Goal: Task Accomplishment & Management: Complete application form

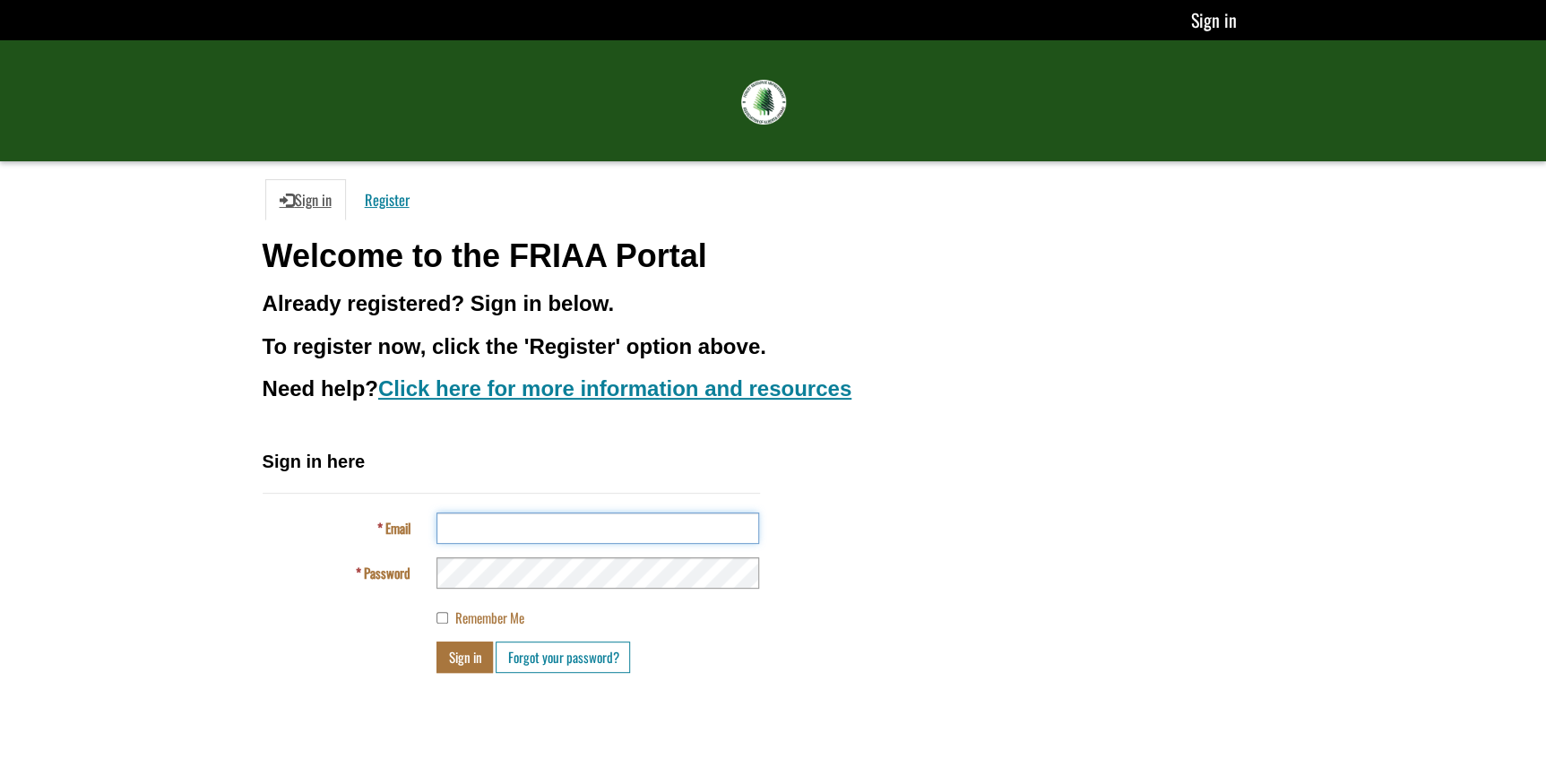
click at [457, 520] on input "Email" at bounding box center [598, 527] width 323 height 31
type input "**********"
click at [437, 642] on button "Sign in" at bounding box center [464, 656] width 57 height 31
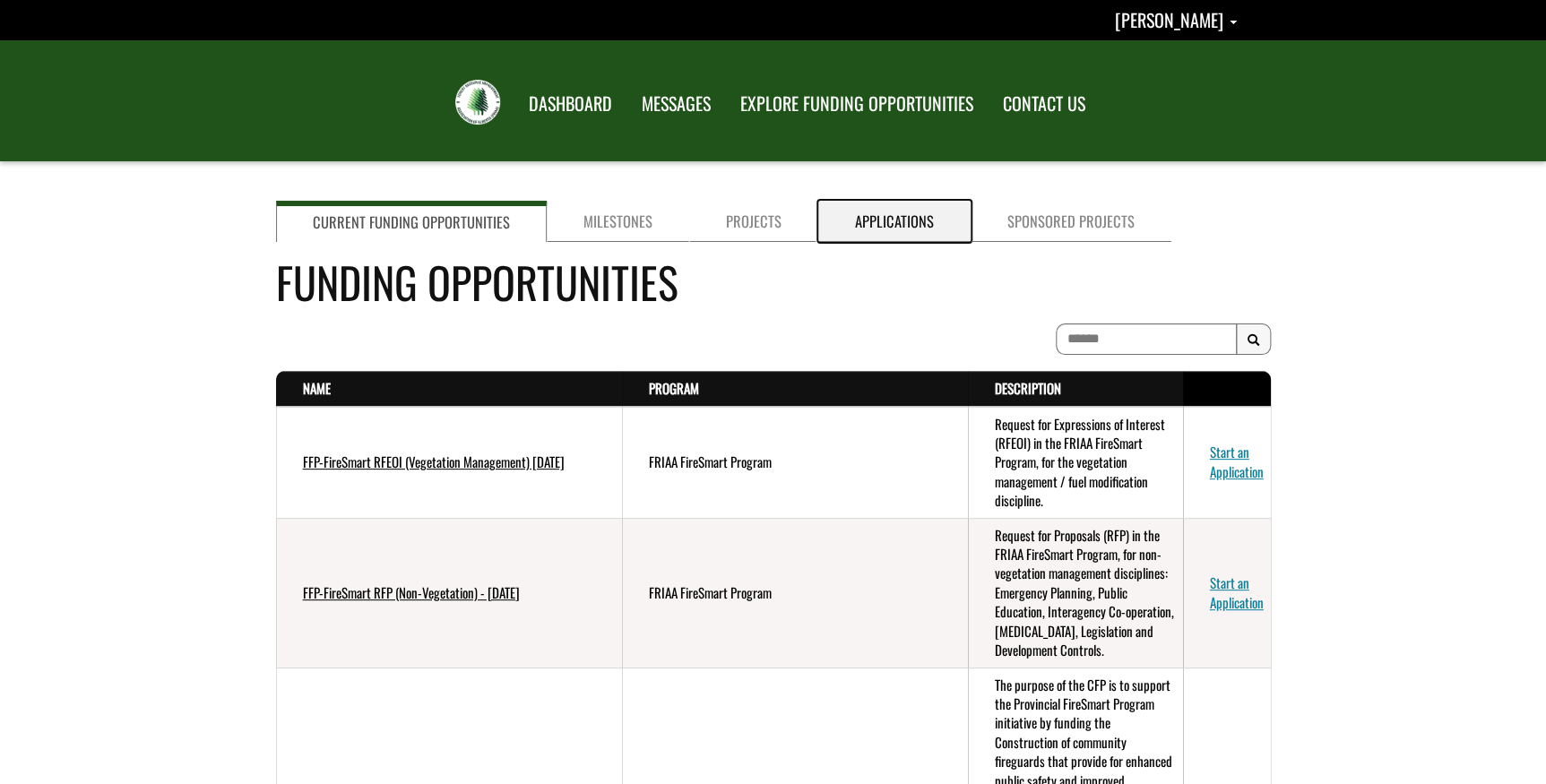
click at [886, 224] on link "Applications" at bounding box center [894, 220] width 153 height 41
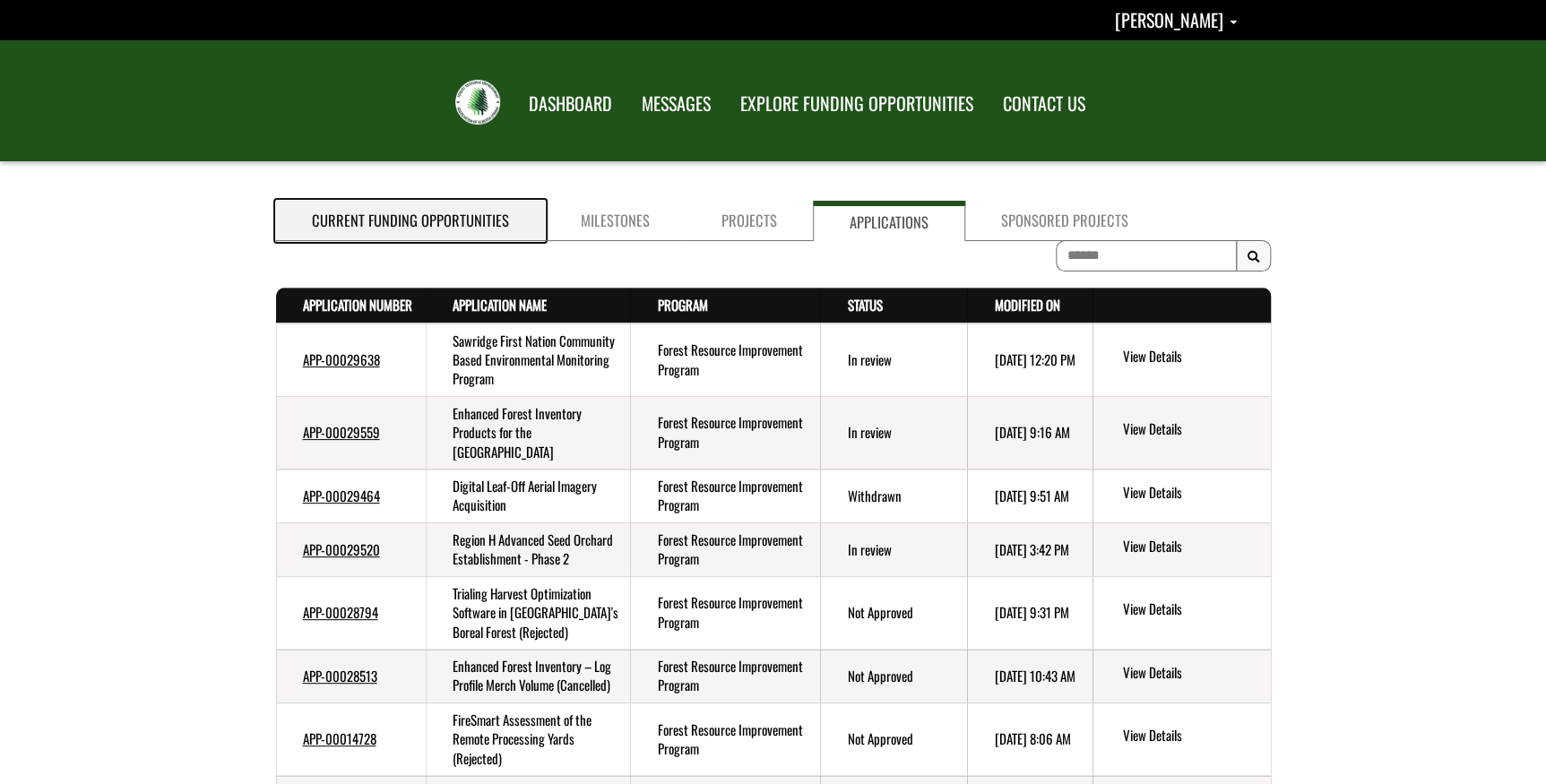
click at [409, 219] on link "Current Funding Opportunities" at bounding box center [411, 220] width 269 height 40
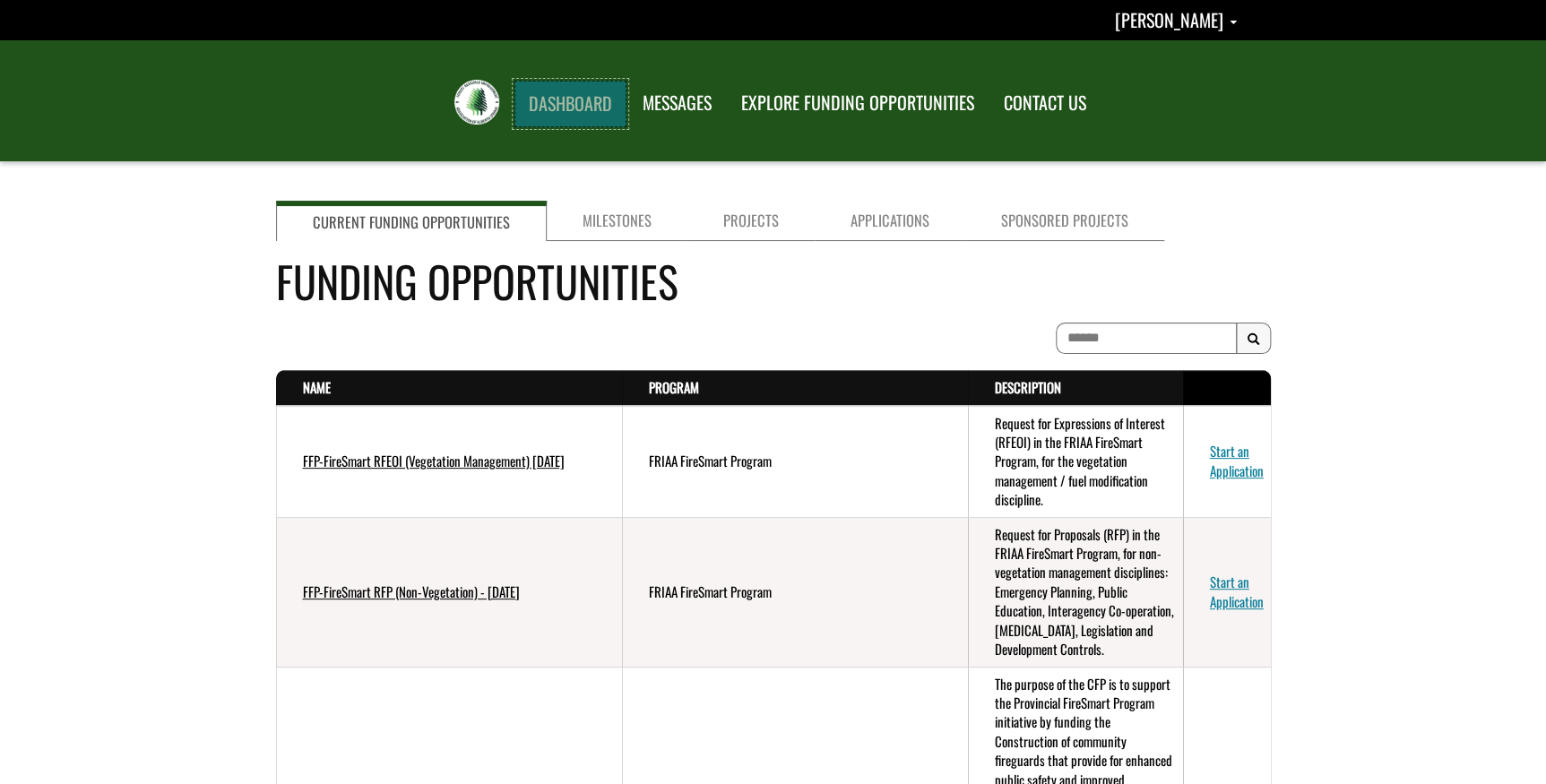
click at [592, 103] on link "DASHBOARD" at bounding box center [570, 104] width 112 height 47
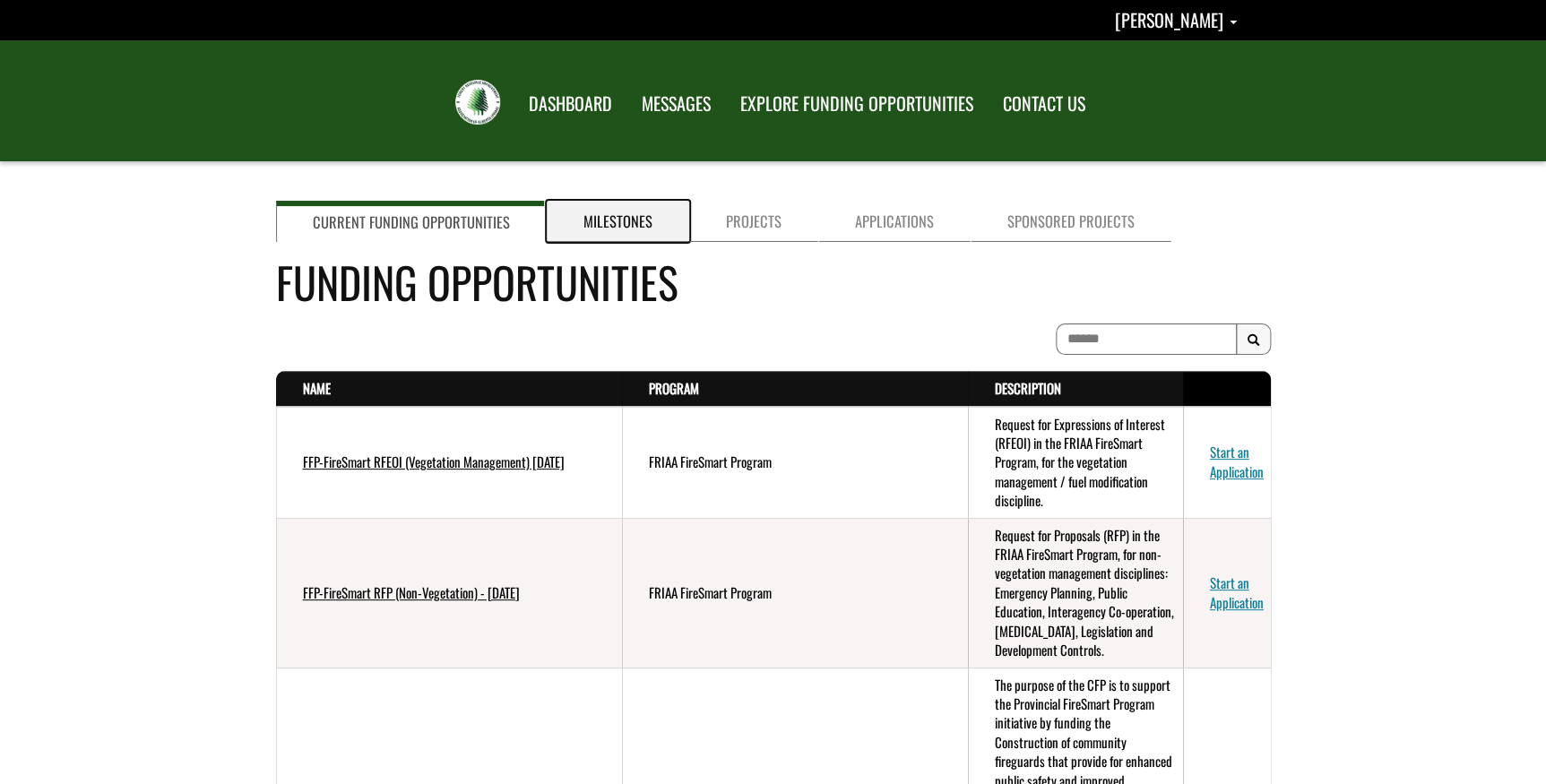
click at [595, 216] on link "Milestones" at bounding box center [618, 220] width 143 height 41
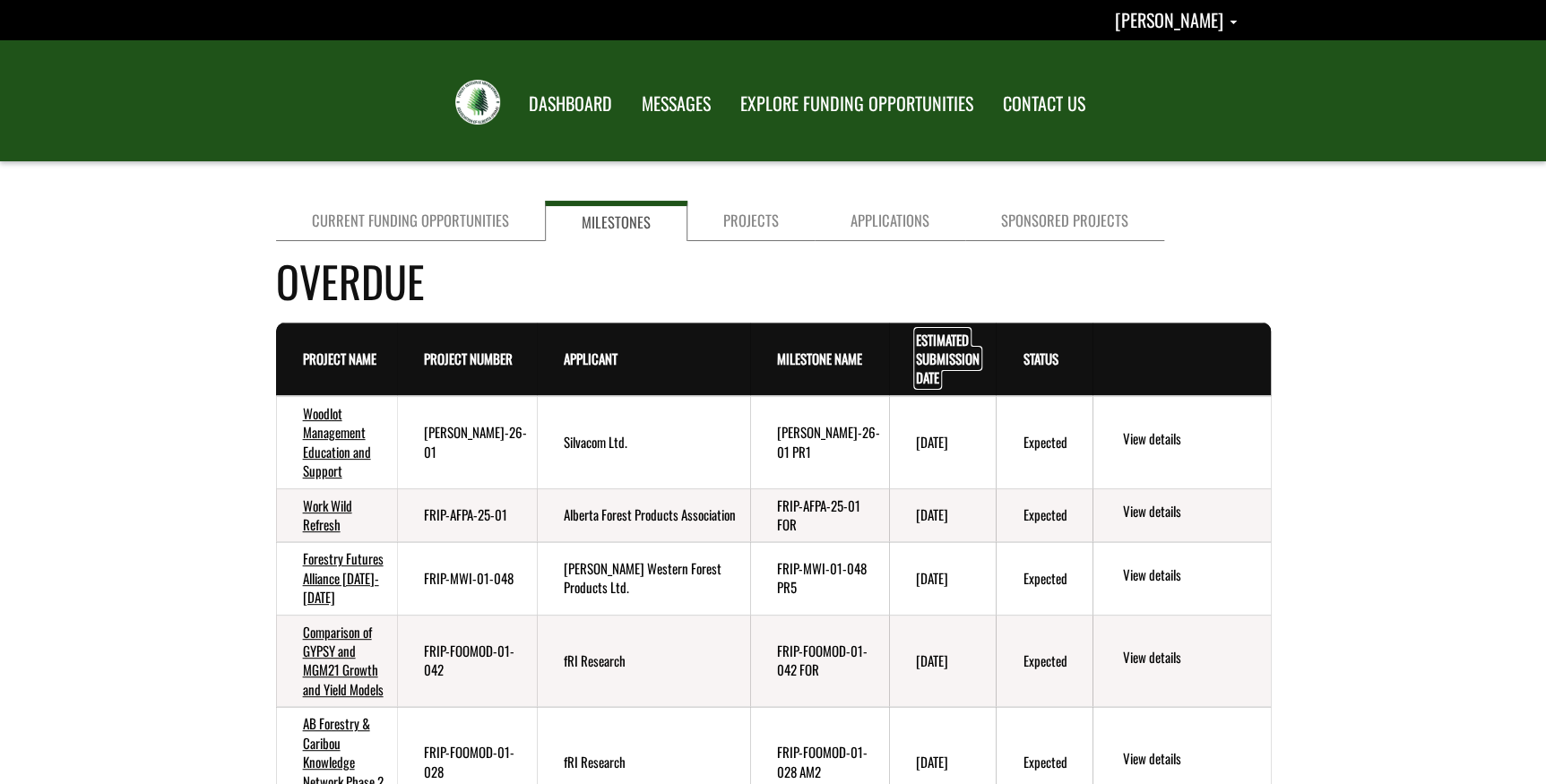
click at [945, 355] on link "Estimated Submission Date . sort descending" at bounding box center [948, 359] width 64 height 58
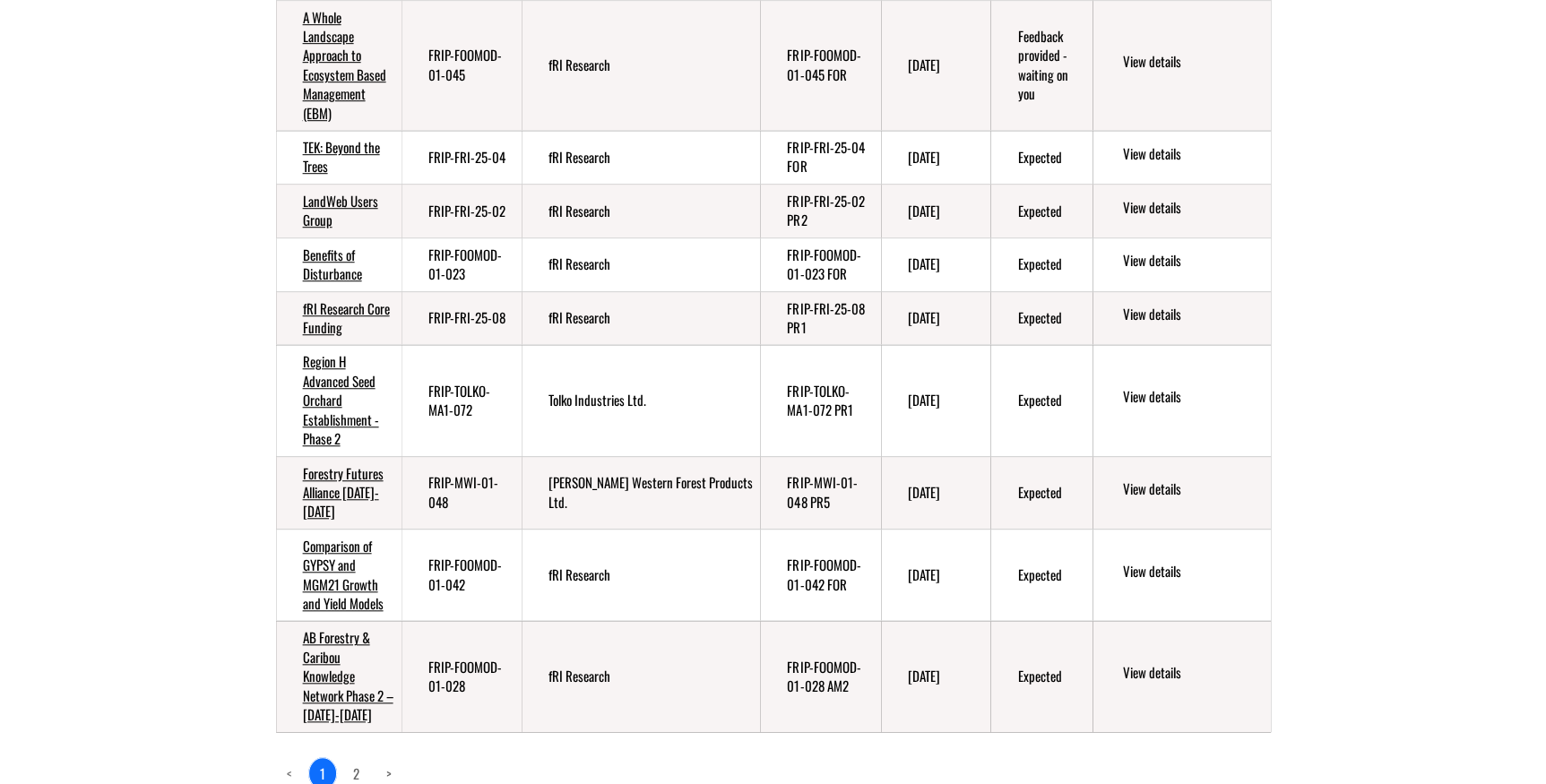
scroll to position [570, 0]
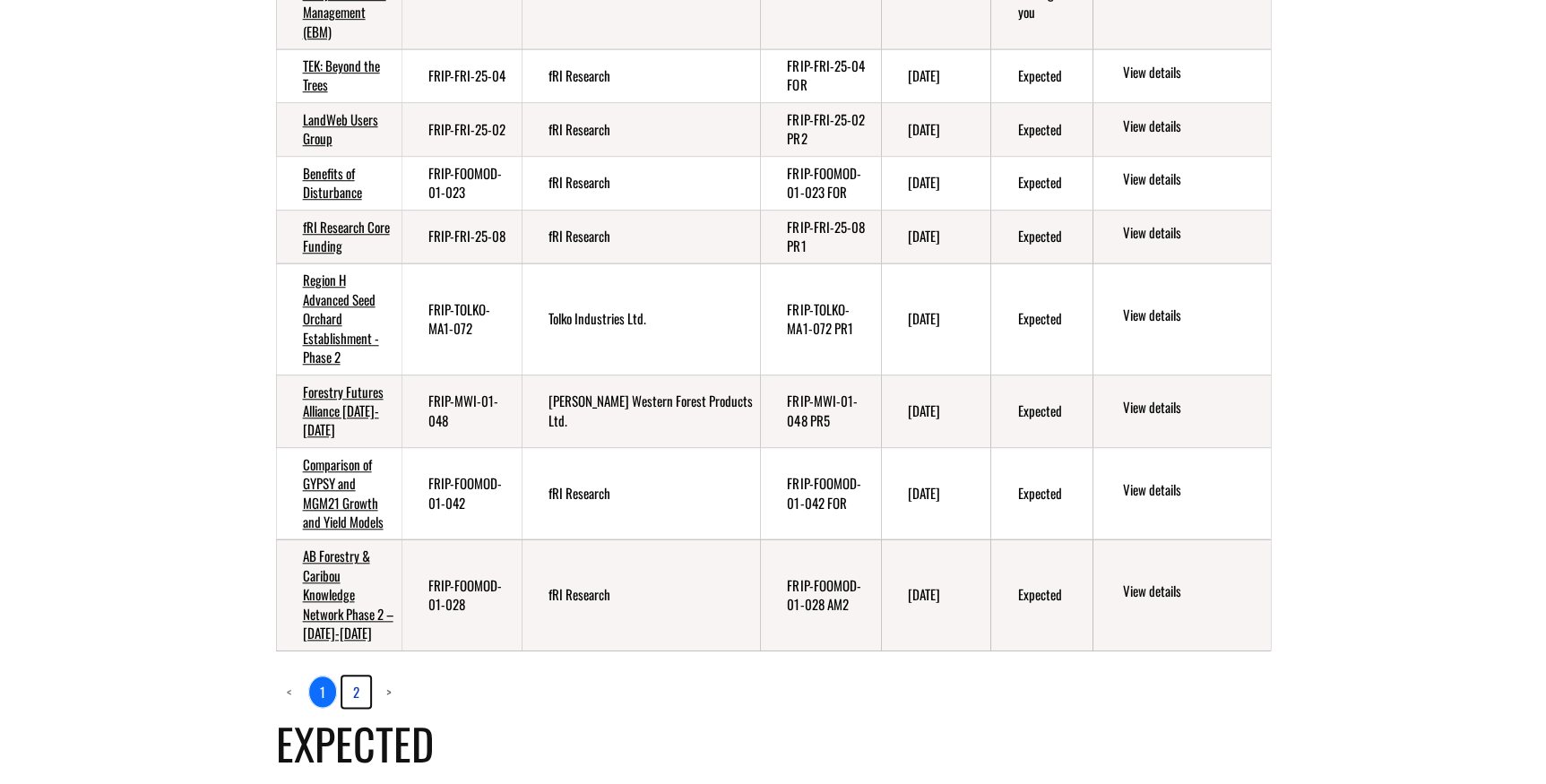
click at [354, 689] on link "2" at bounding box center [357, 691] width 28 height 31
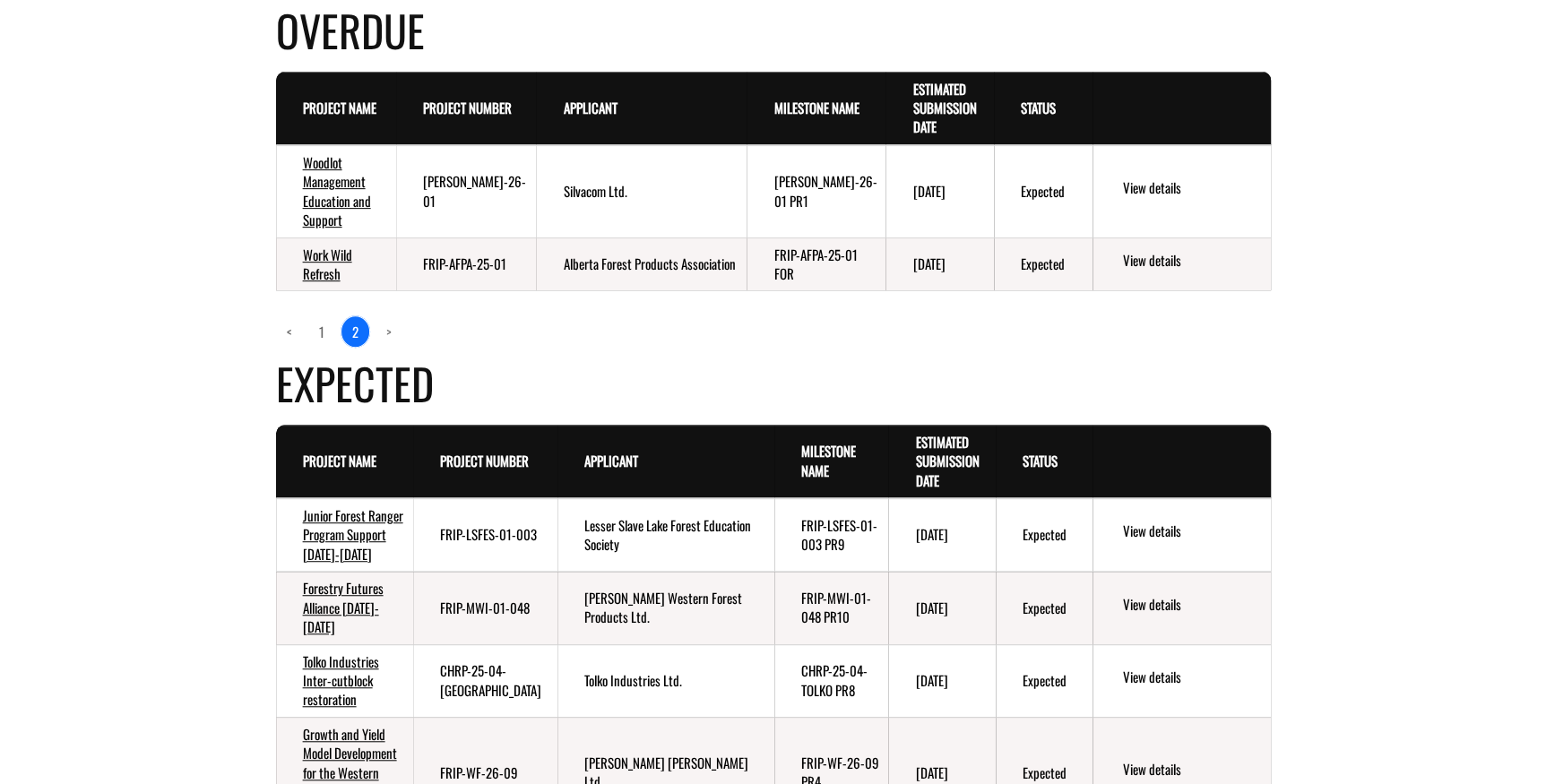
scroll to position [406, 0]
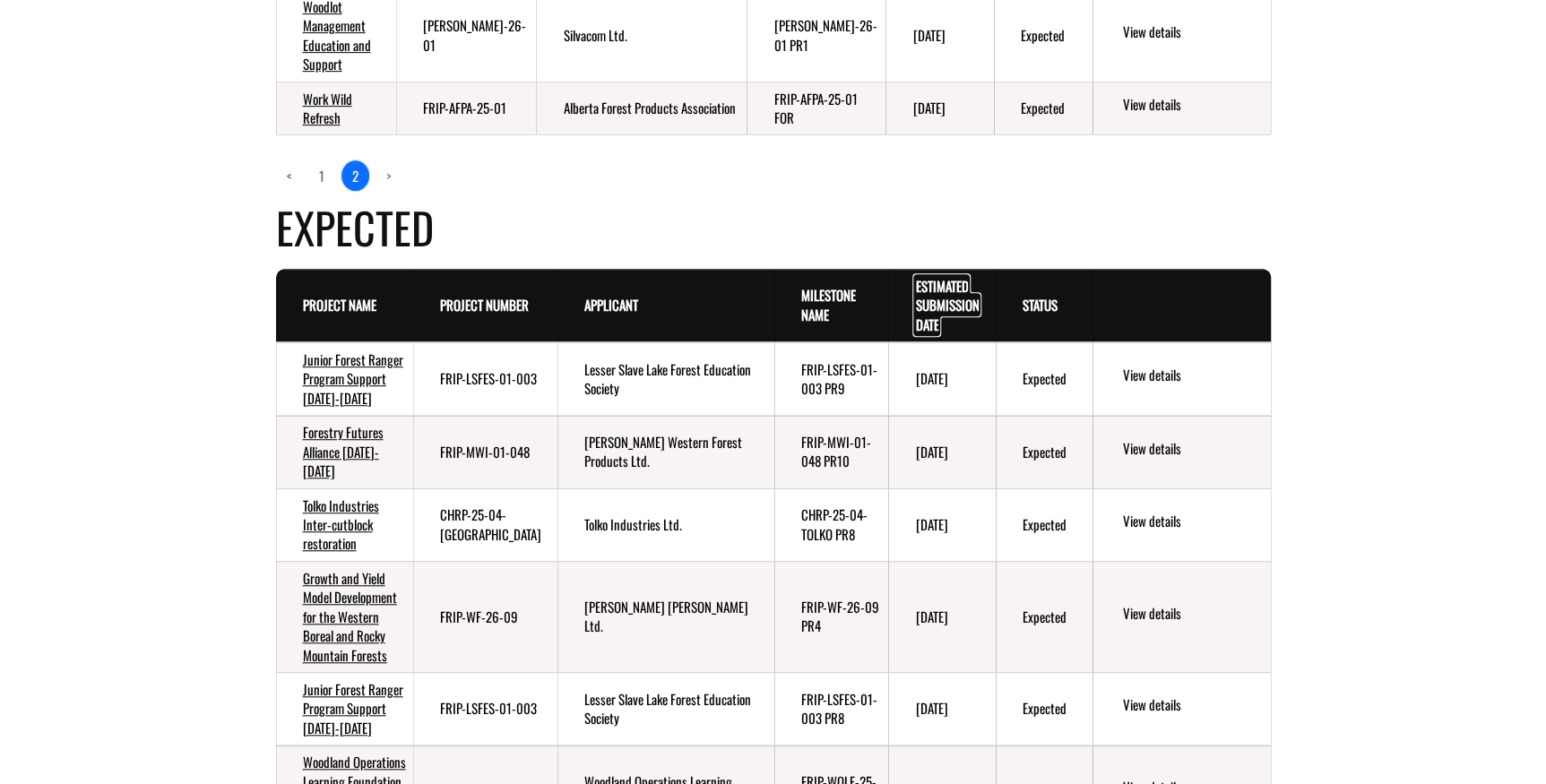
click at [943, 300] on link "Estimated Submission Date . sort descending" at bounding box center [947, 305] width 64 height 58
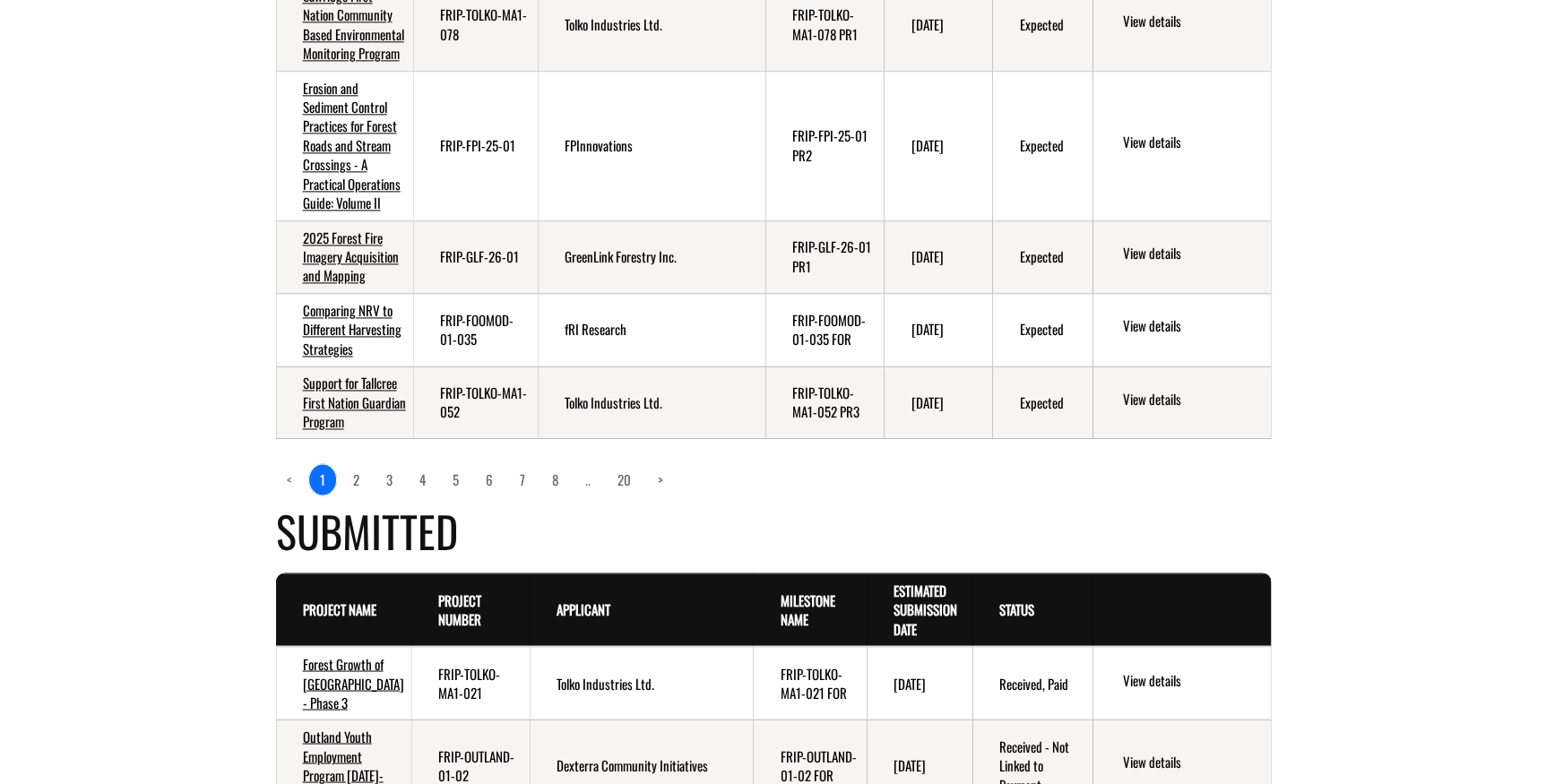
scroll to position [1140, 0]
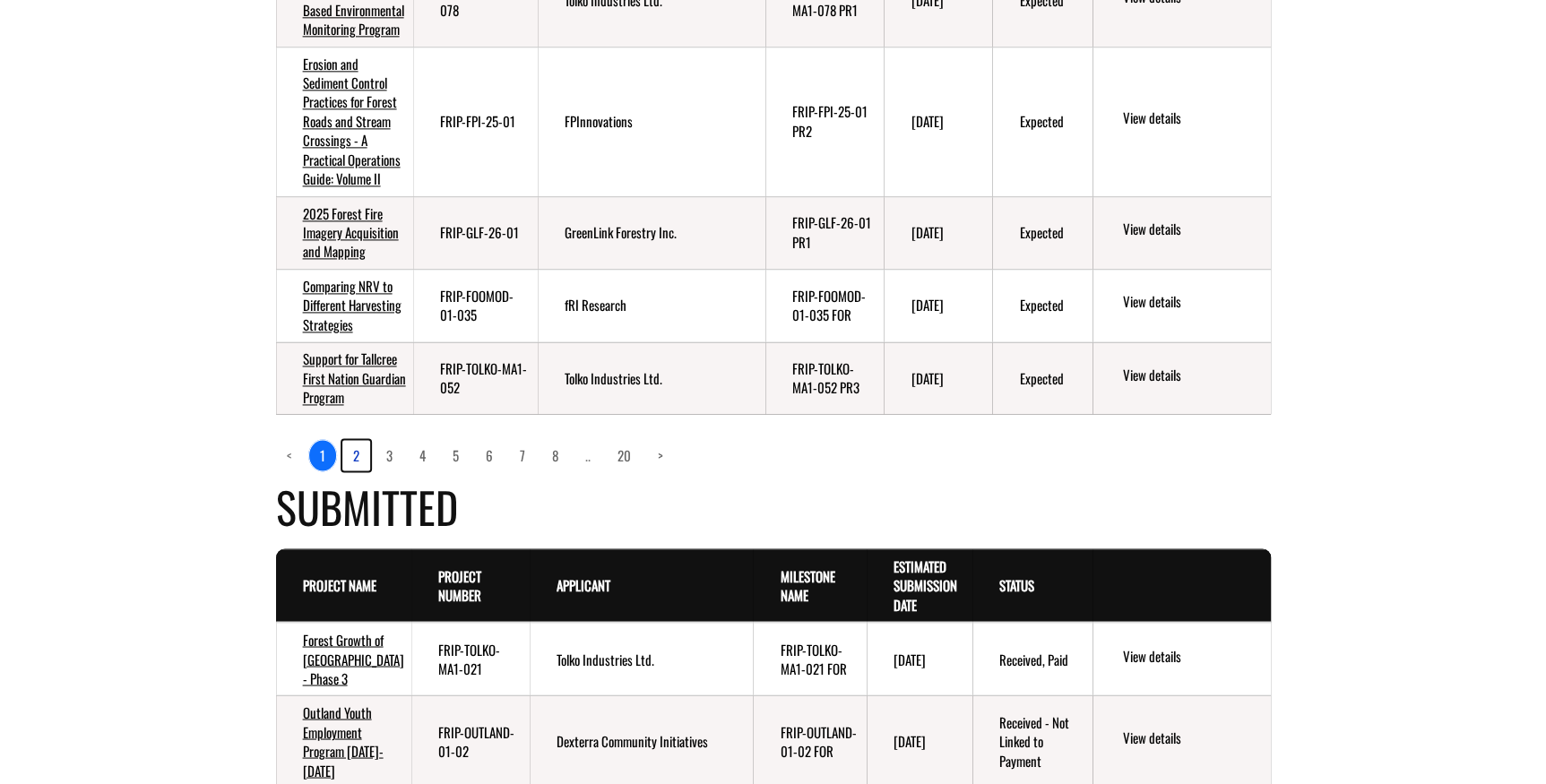
click at [355, 470] on link "2" at bounding box center [357, 455] width 28 height 31
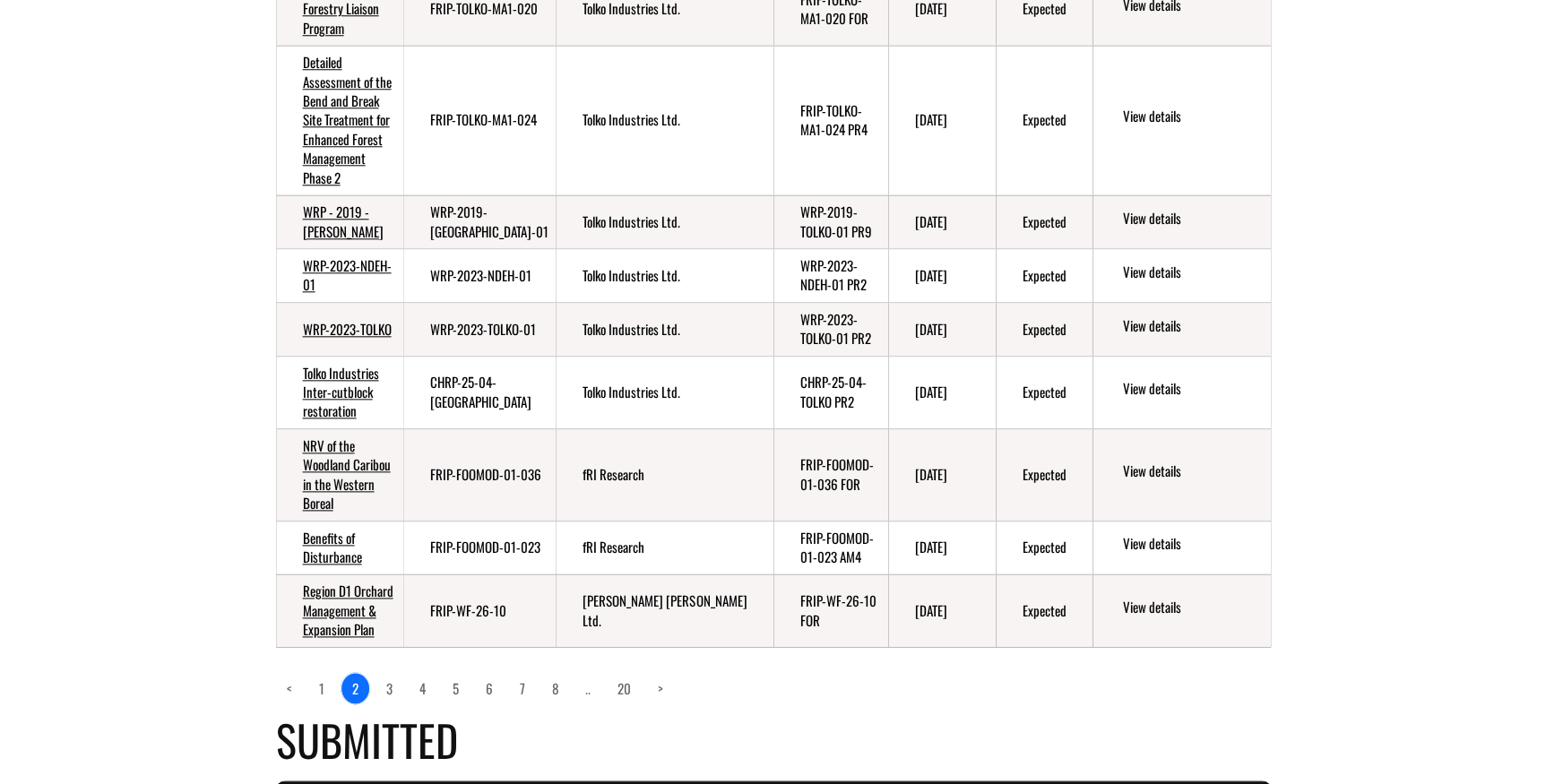
scroll to position [896, 0]
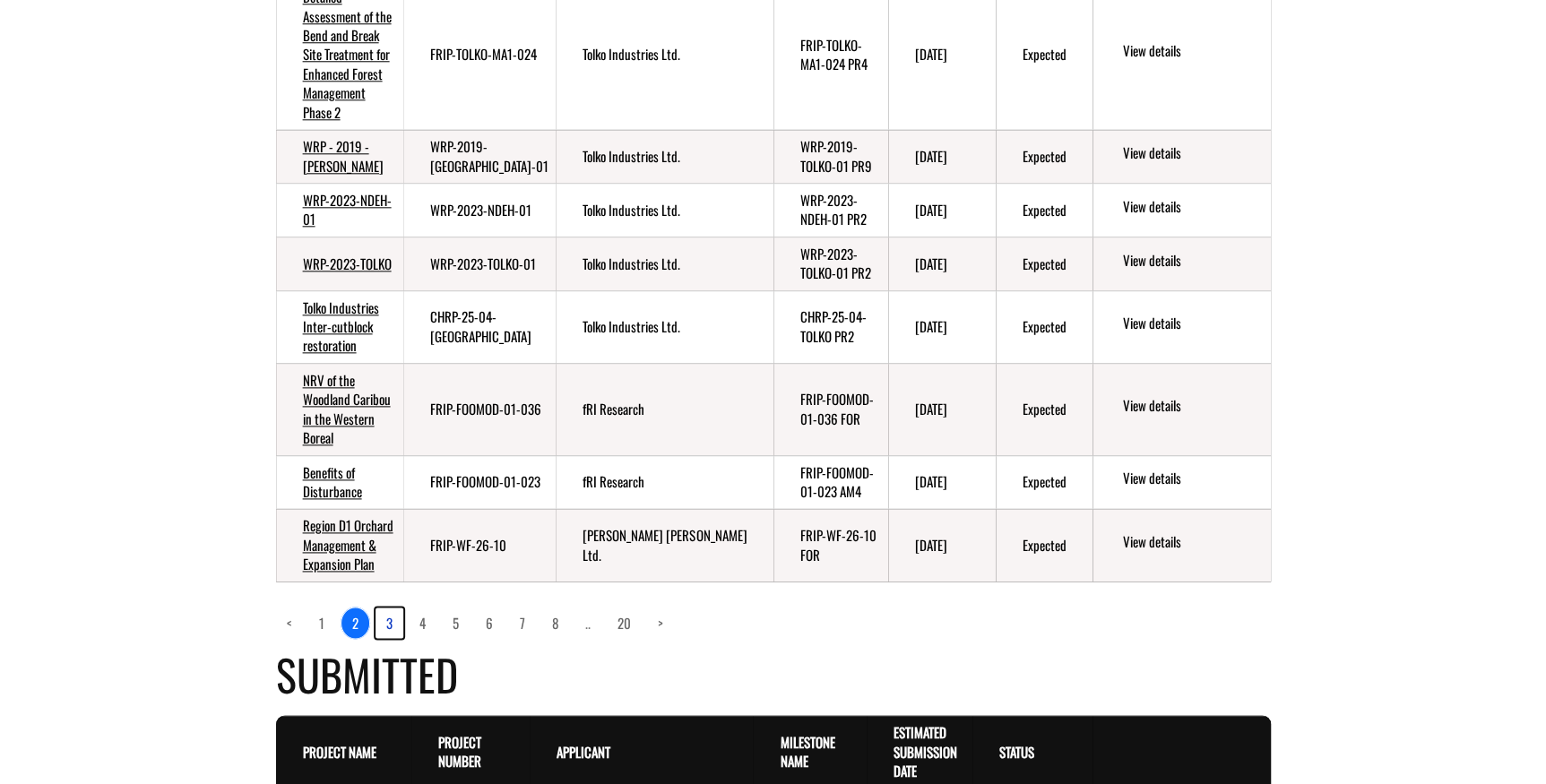
click at [385, 638] on link "3" at bounding box center [390, 623] width 28 height 31
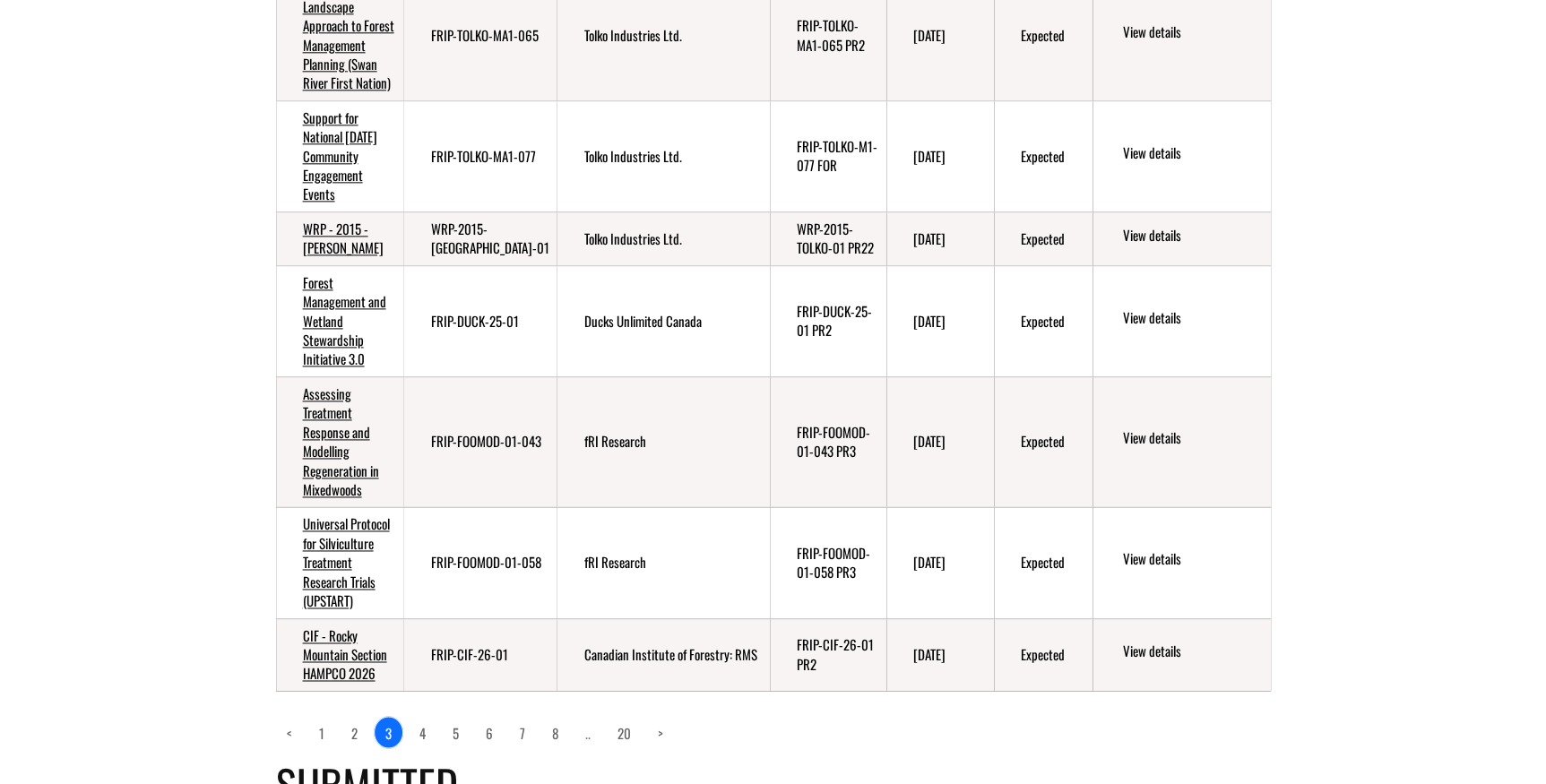
scroll to position [1021, 0]
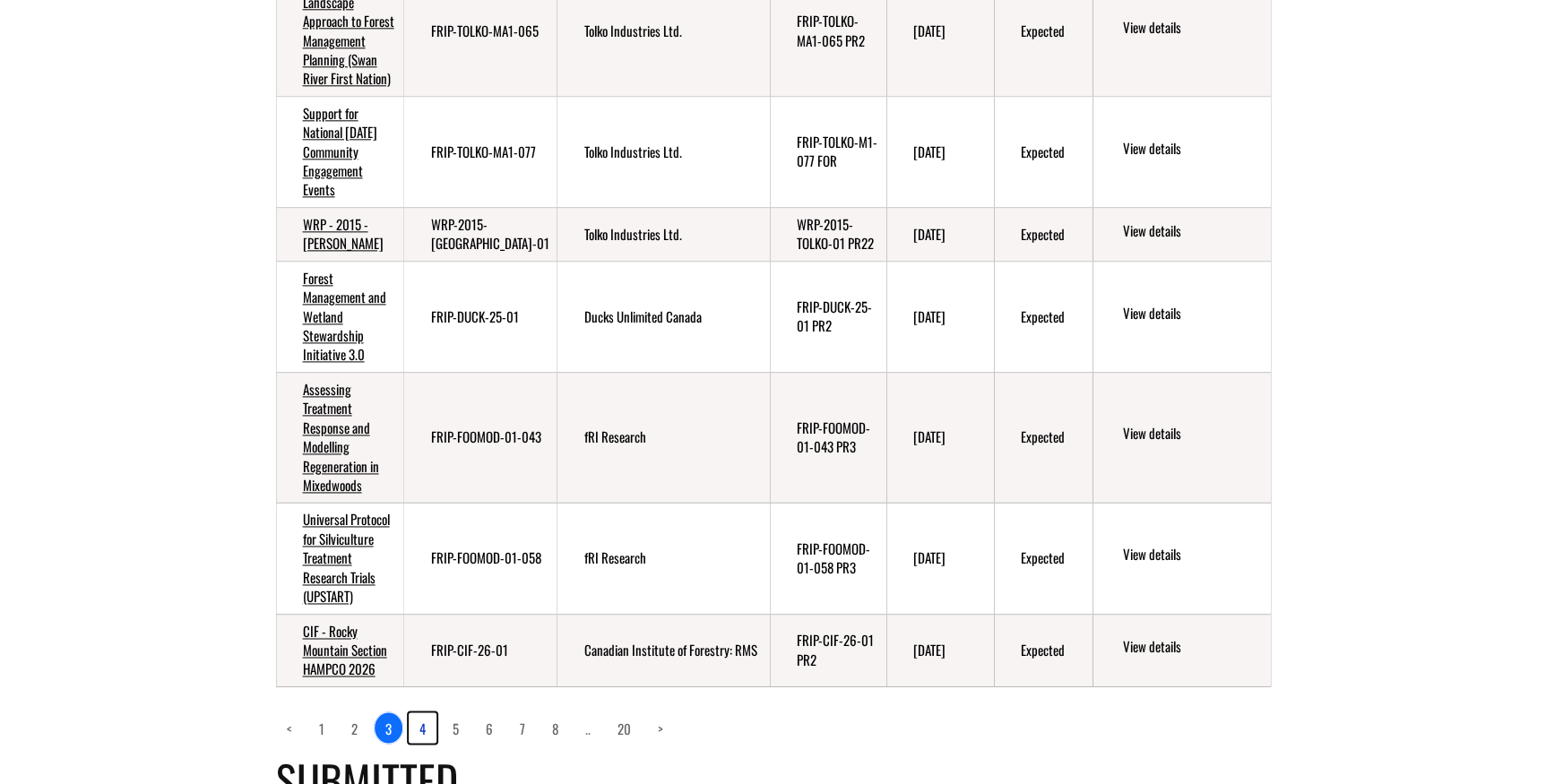
click at [421, 742] on link "4" at bounding box center [423, 727] width 28 height 31
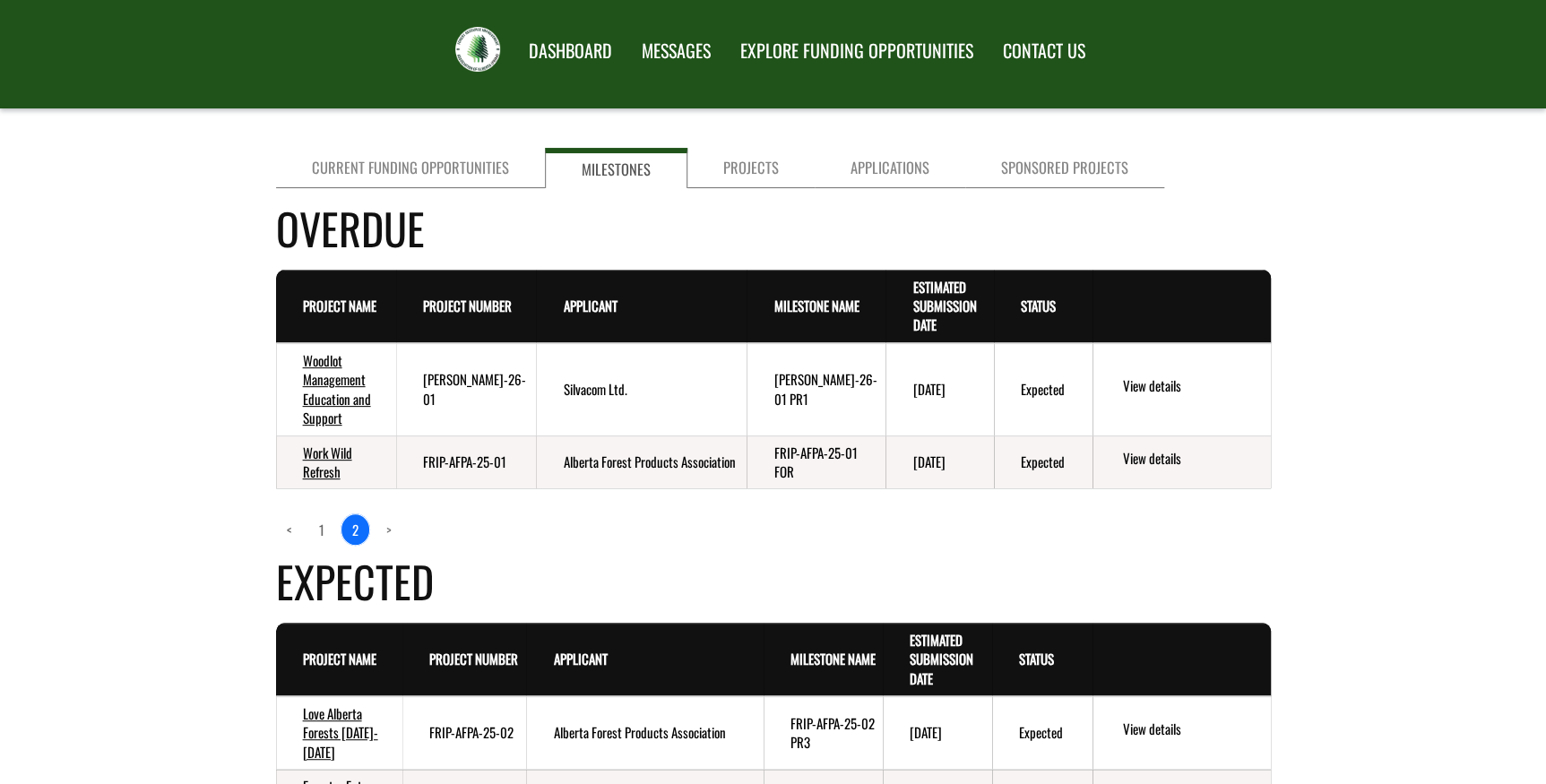
scroll to position [0, 0]
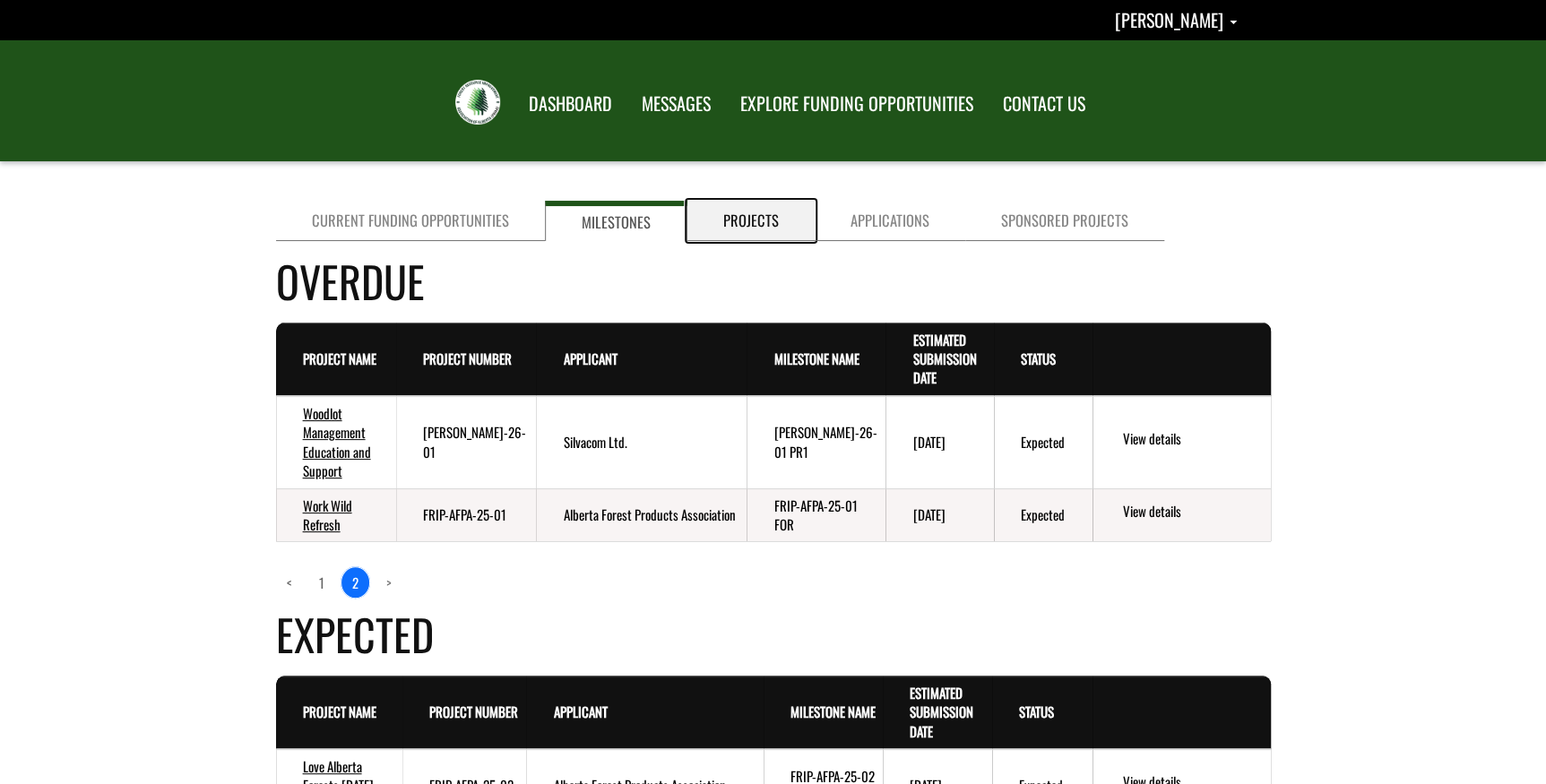
click at [763, 205] on link "Projects" at bounding box center [752, 220] width 128 height 40
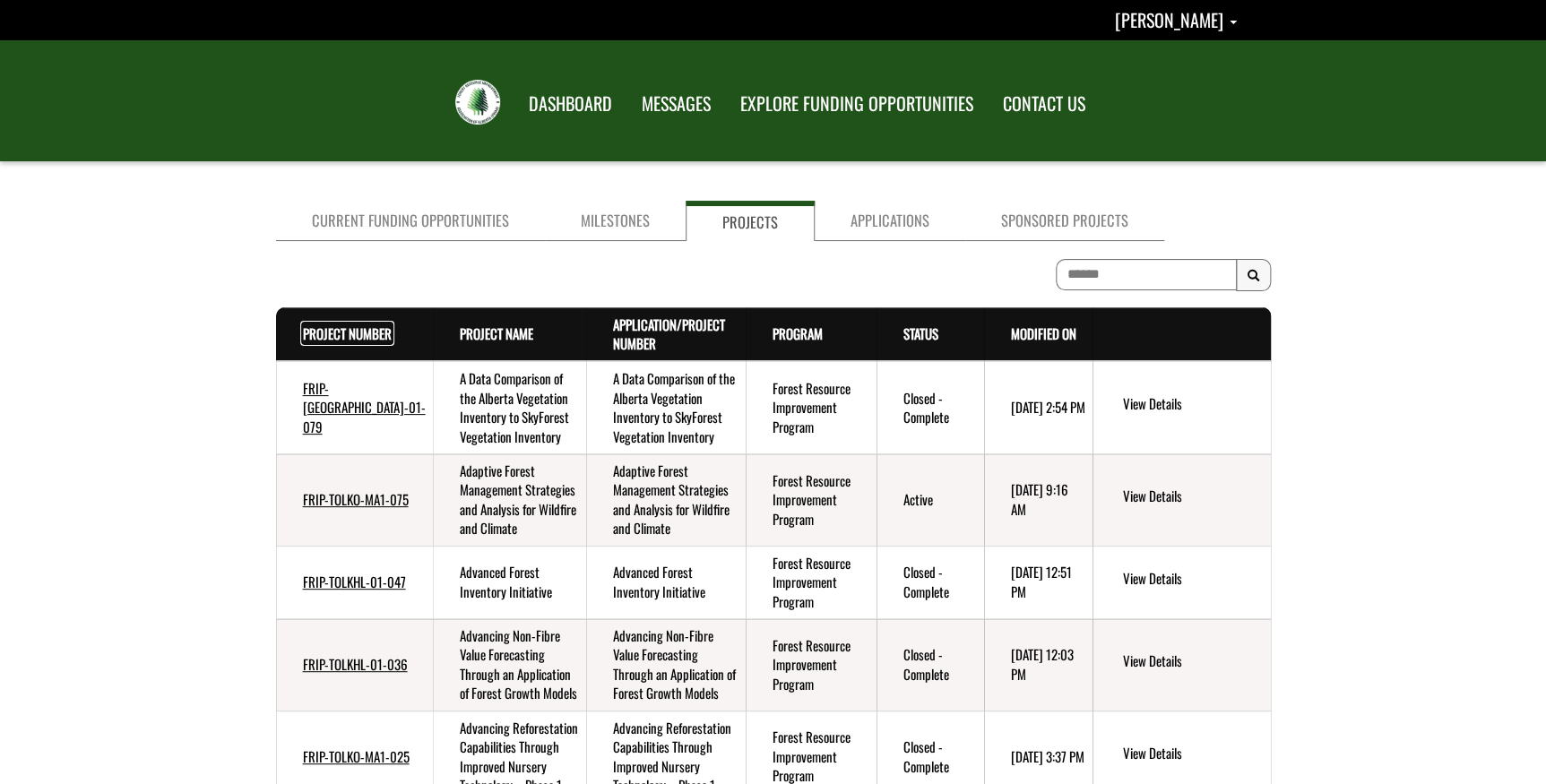
click at [335, 324] on link "Project Number . sort descending" at bounding box center [347, 334] width 89 height 20
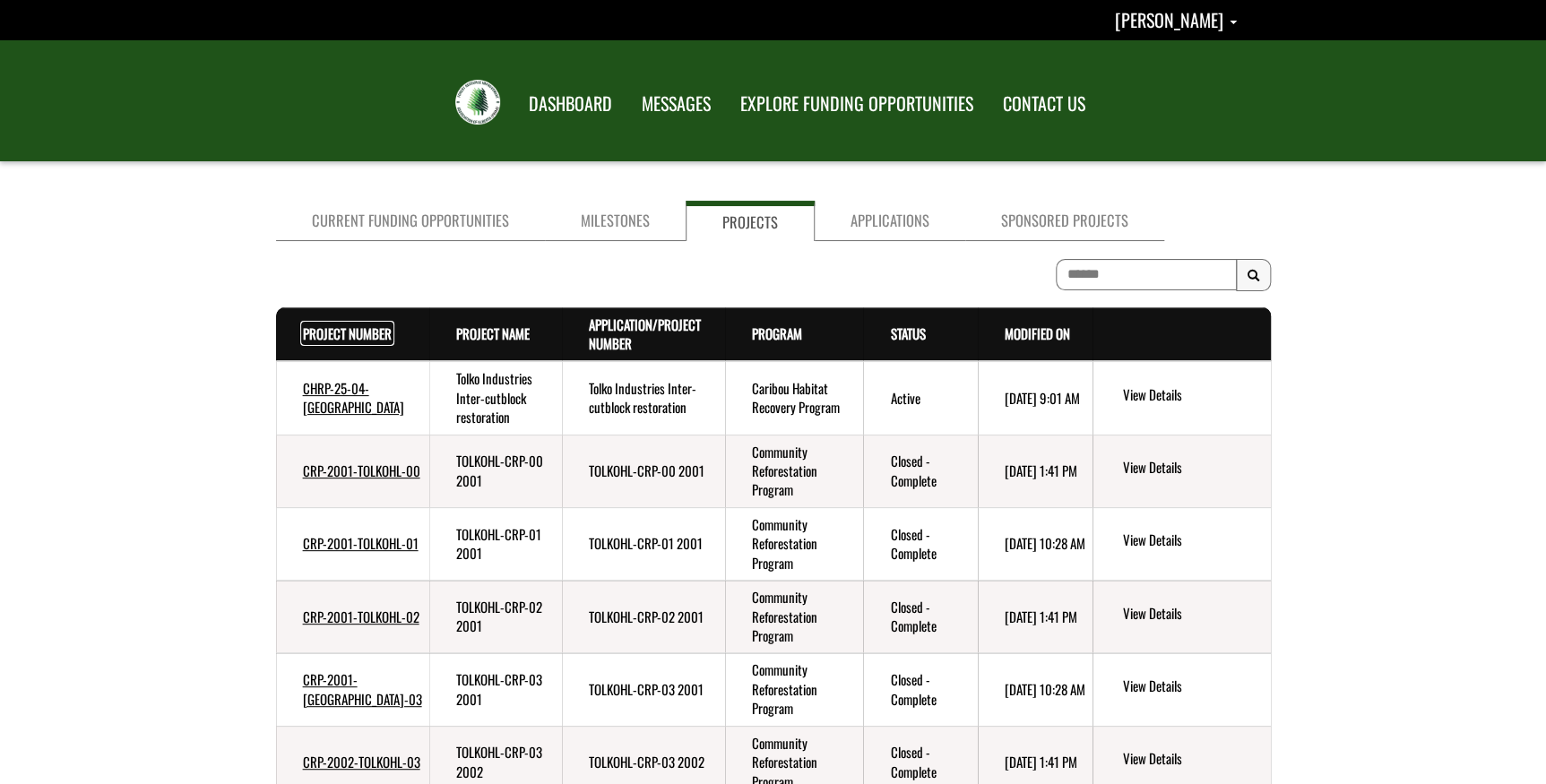
click at [328, 329] on link "Project Number . sort descending" at bounding box center [347, 334] width 89 height 20
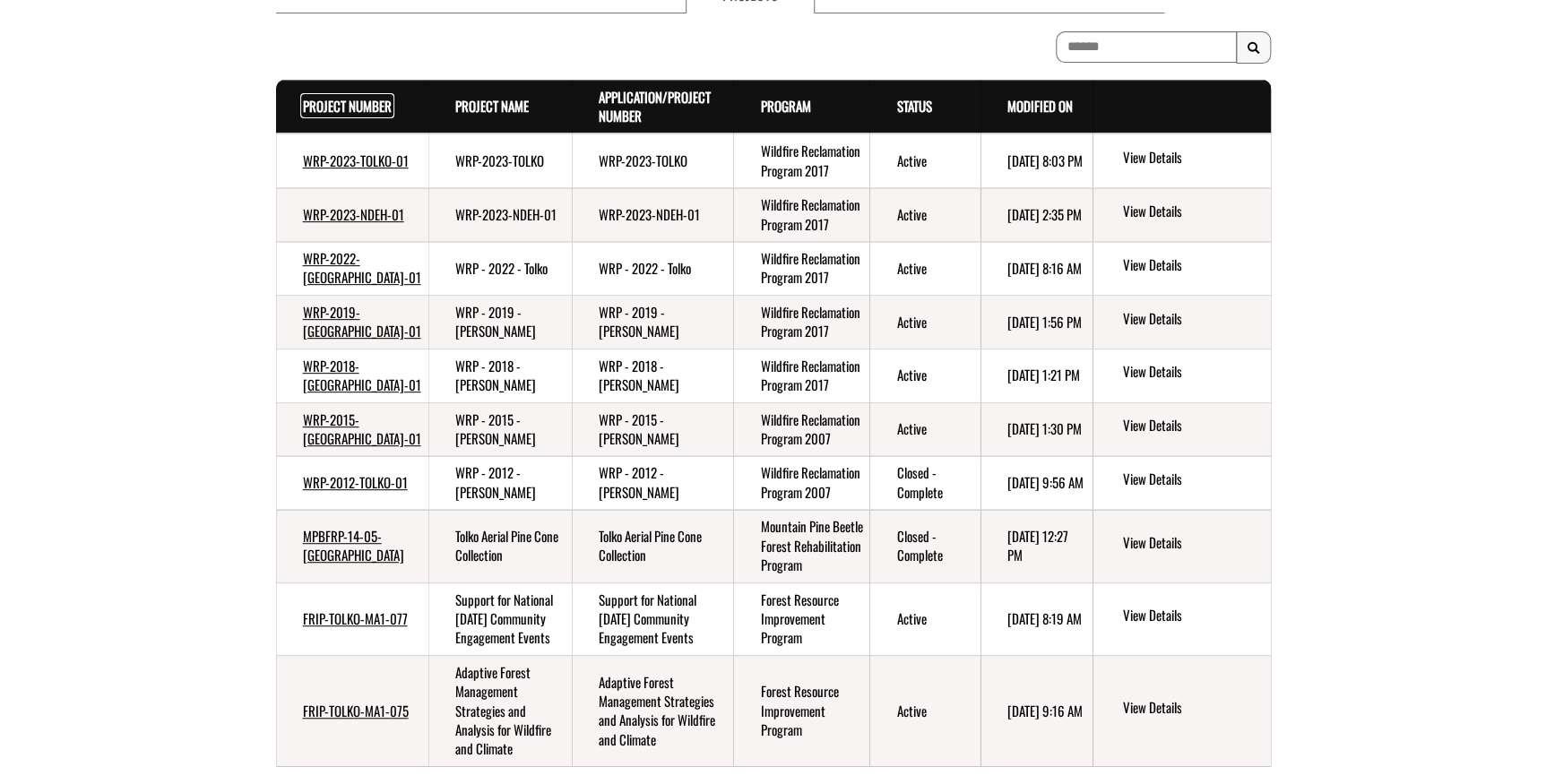
scroll to position [325, 0]
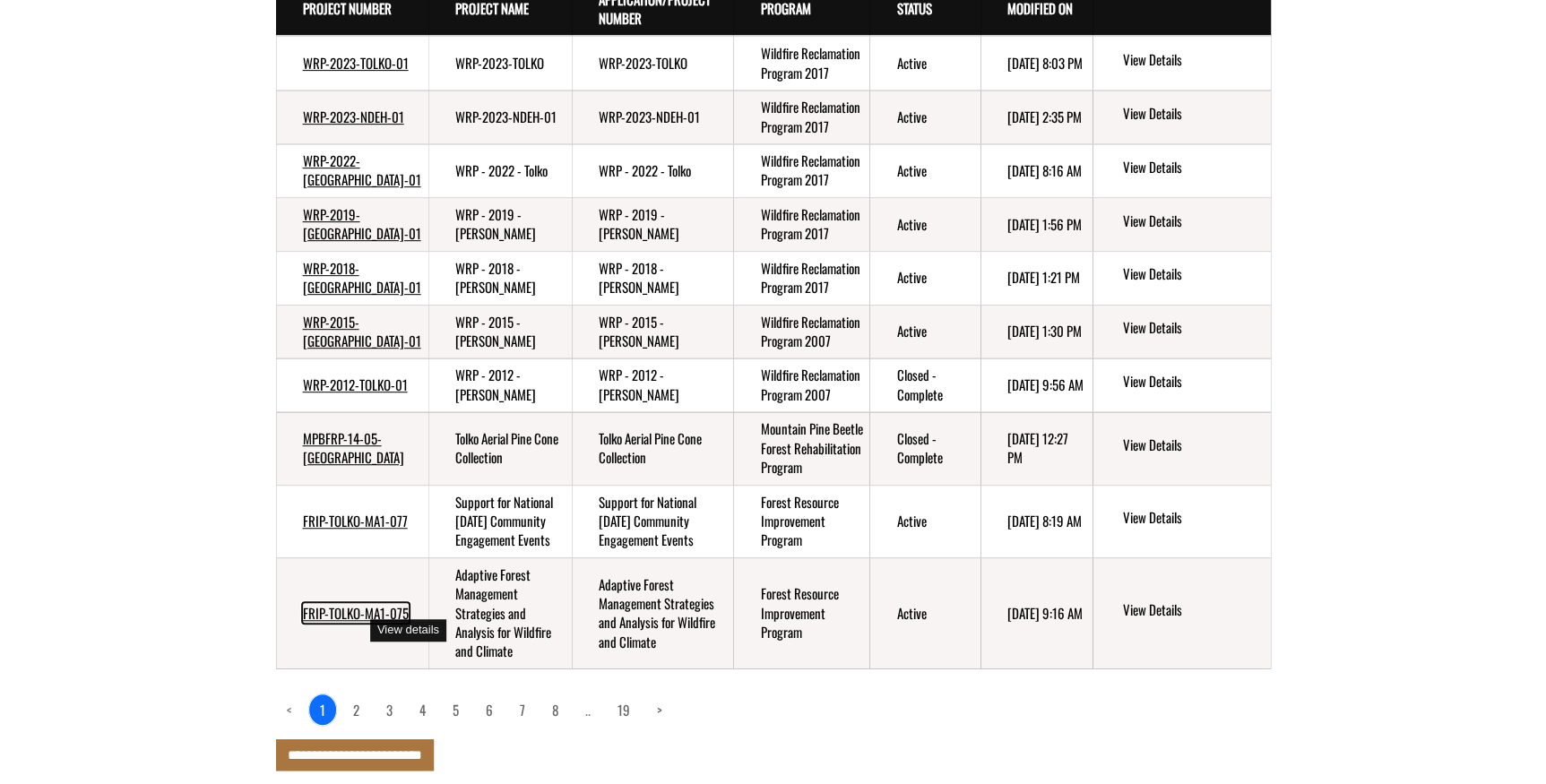
click at [332, 623] on link "FRIP-TOLKO-MA1-075" at bounding box center [356, 613] width 106 height 20
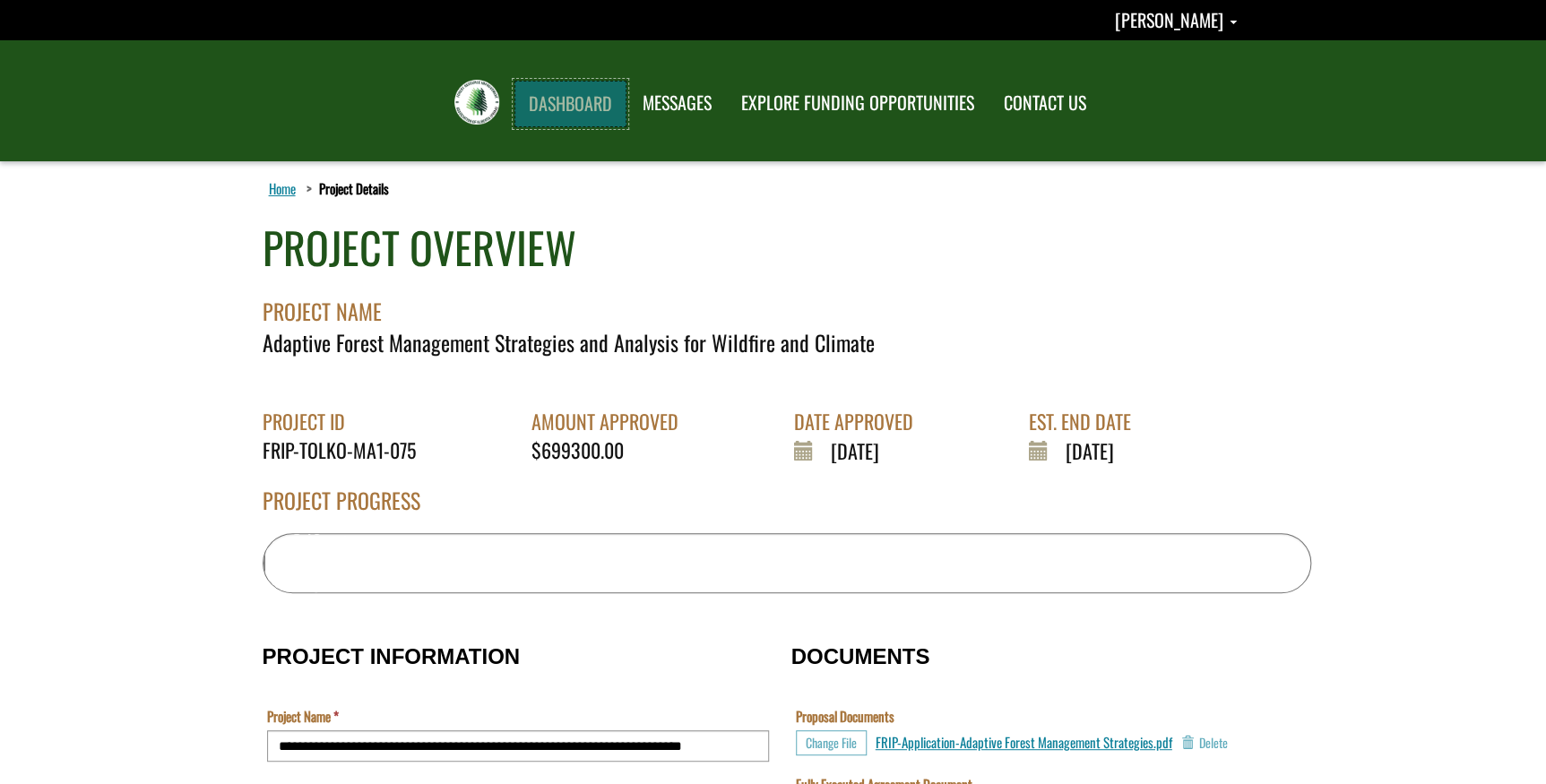
click at [549, 109] on link "DASHBOARD" at bounding box center [570, 104] width 112 height 47
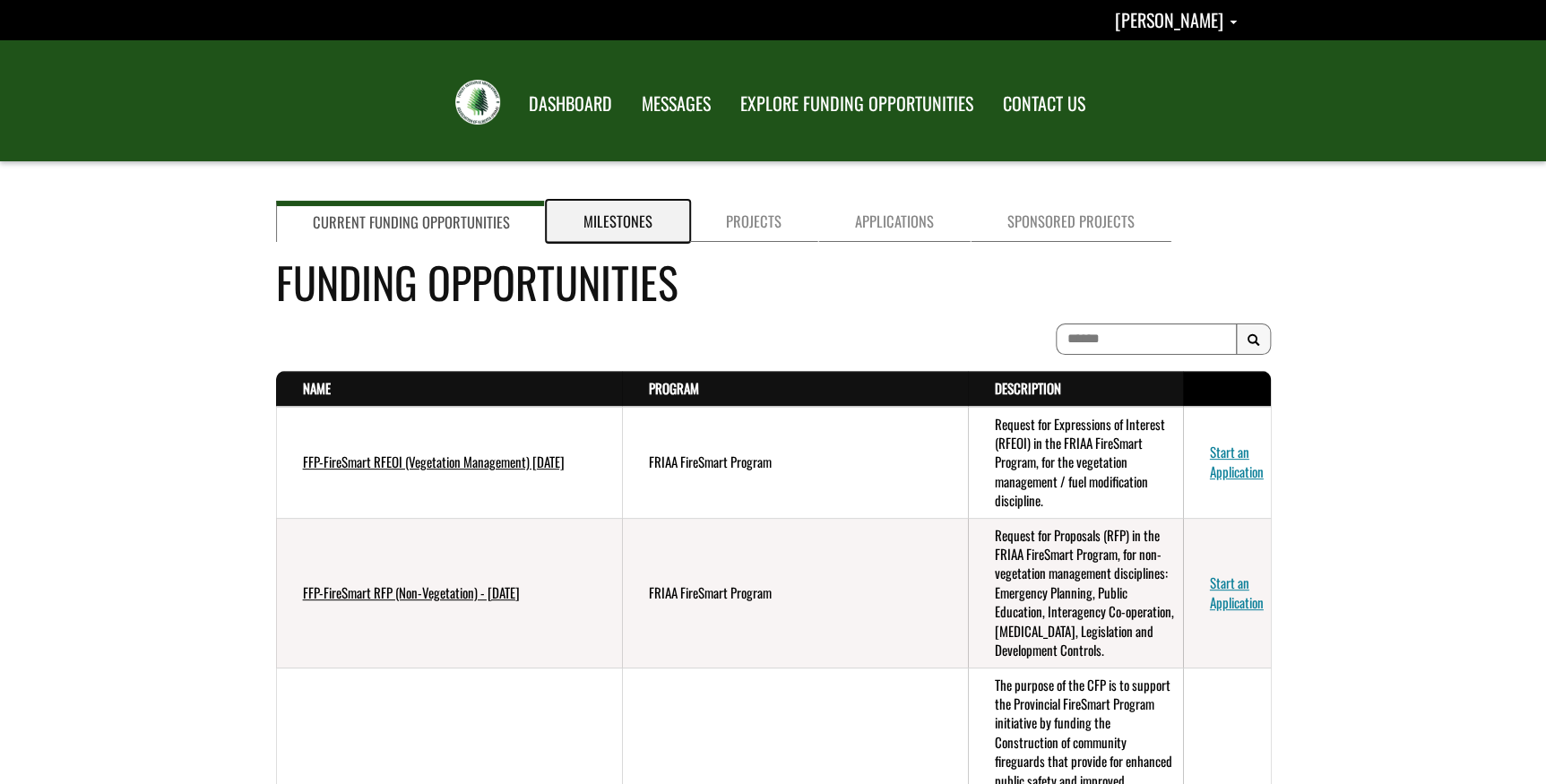
click at [631, 215] on link "Milestones" at bounding box center [618, 220] width 143 height 41
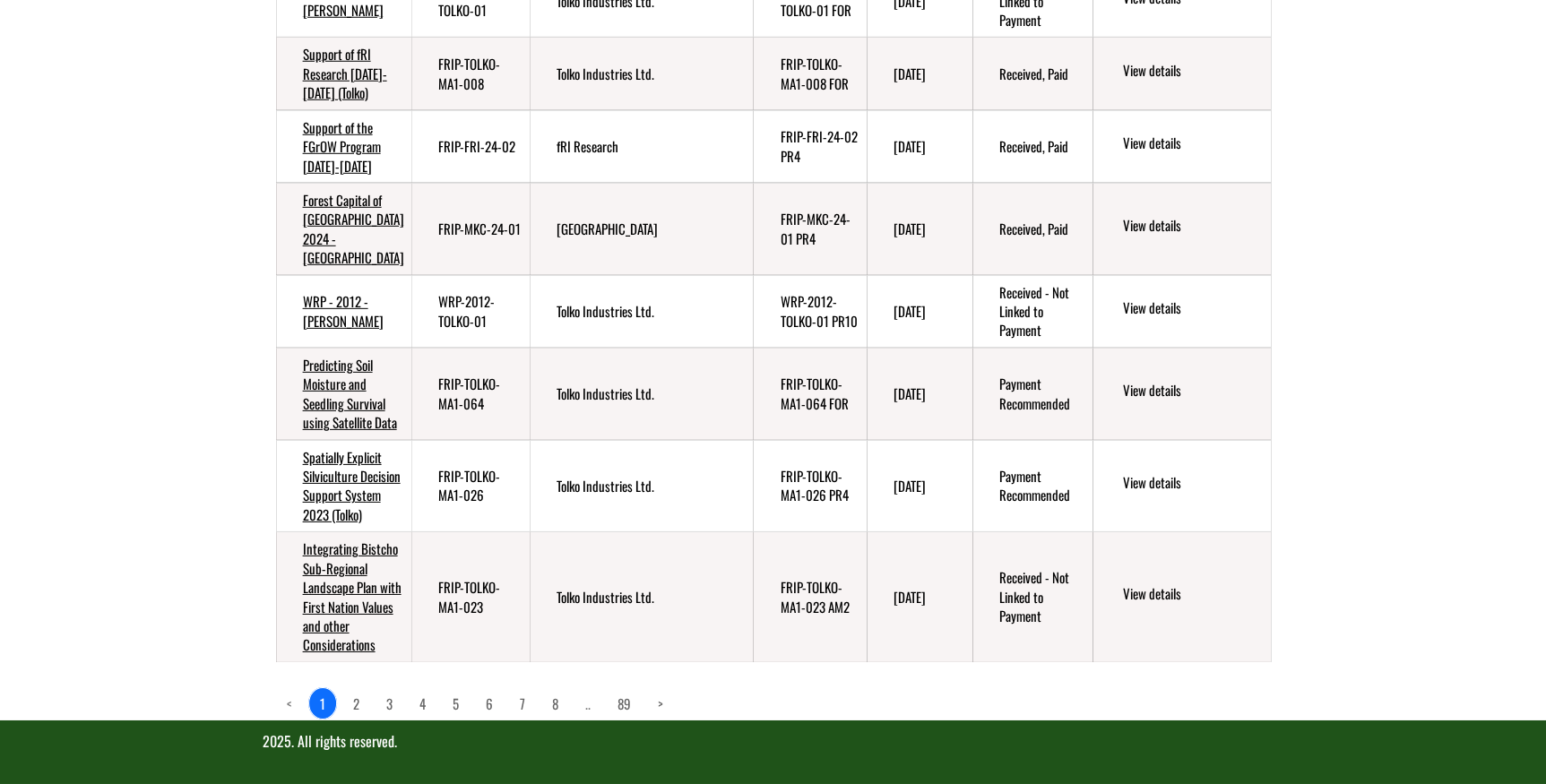
scroll to position [2675, 0]
click at [357, 698] on link "2" at bounding box center [357, 703] width 28 height 31
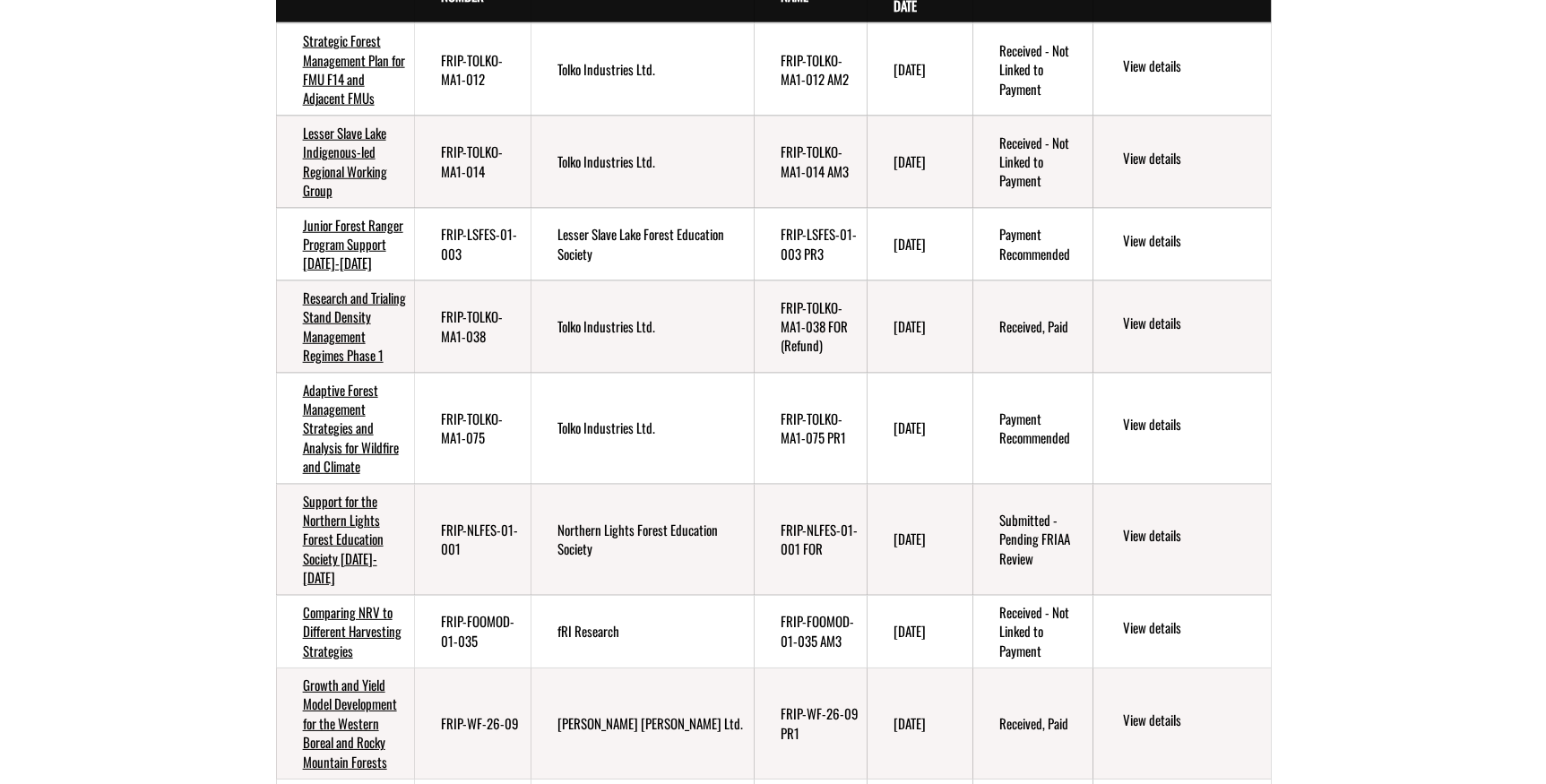
scroll to position [2483, 0]
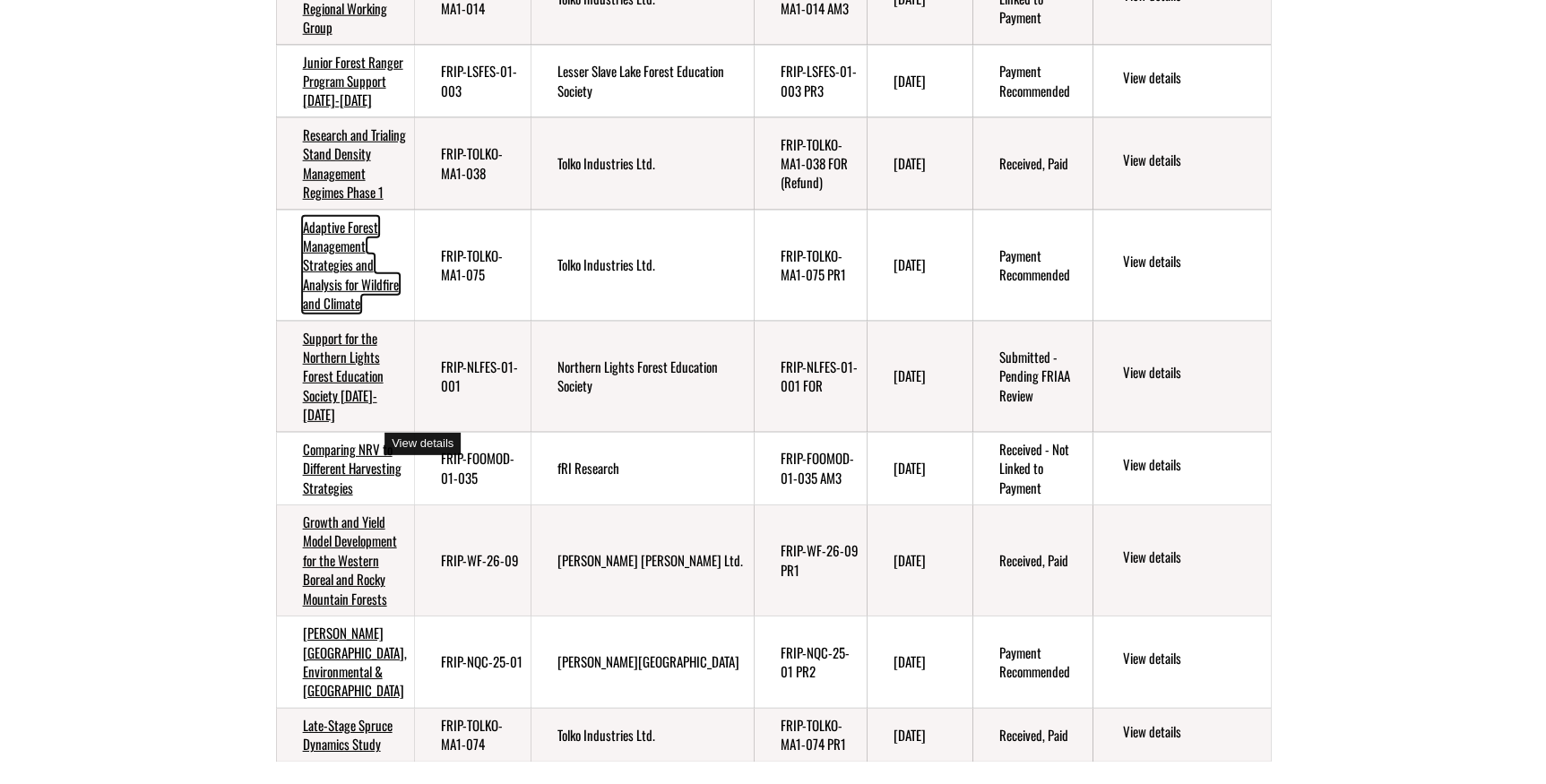
click at [314, 314] on link "Adaptive Forest Management Strategies and Analysis for Wildfire and Climate" at bounding box center [351, 265] width 96 height 97
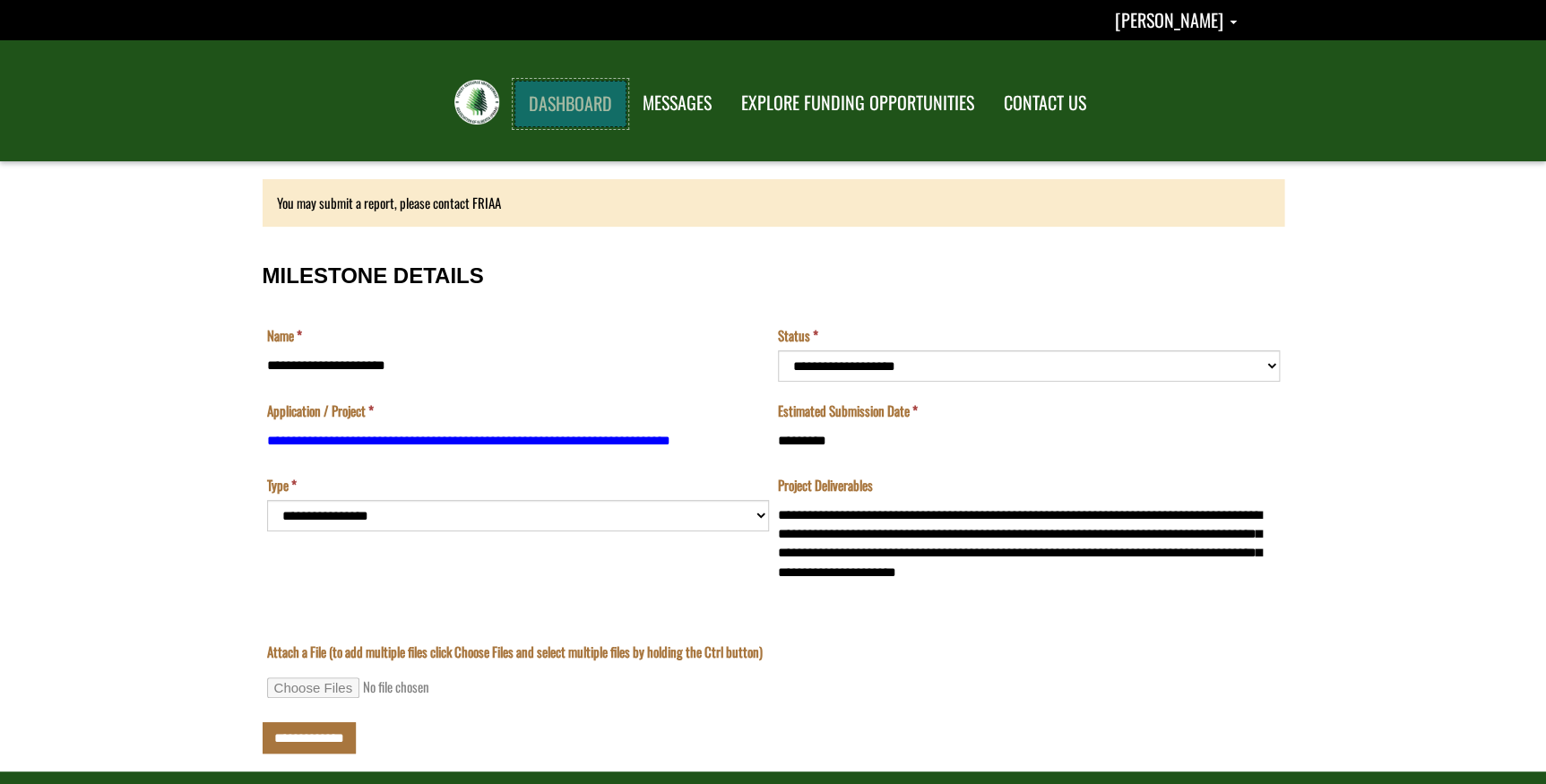
click at [583, 110] on link "DASHBOARD" at bounding box center [570, 104] width 112 height 47
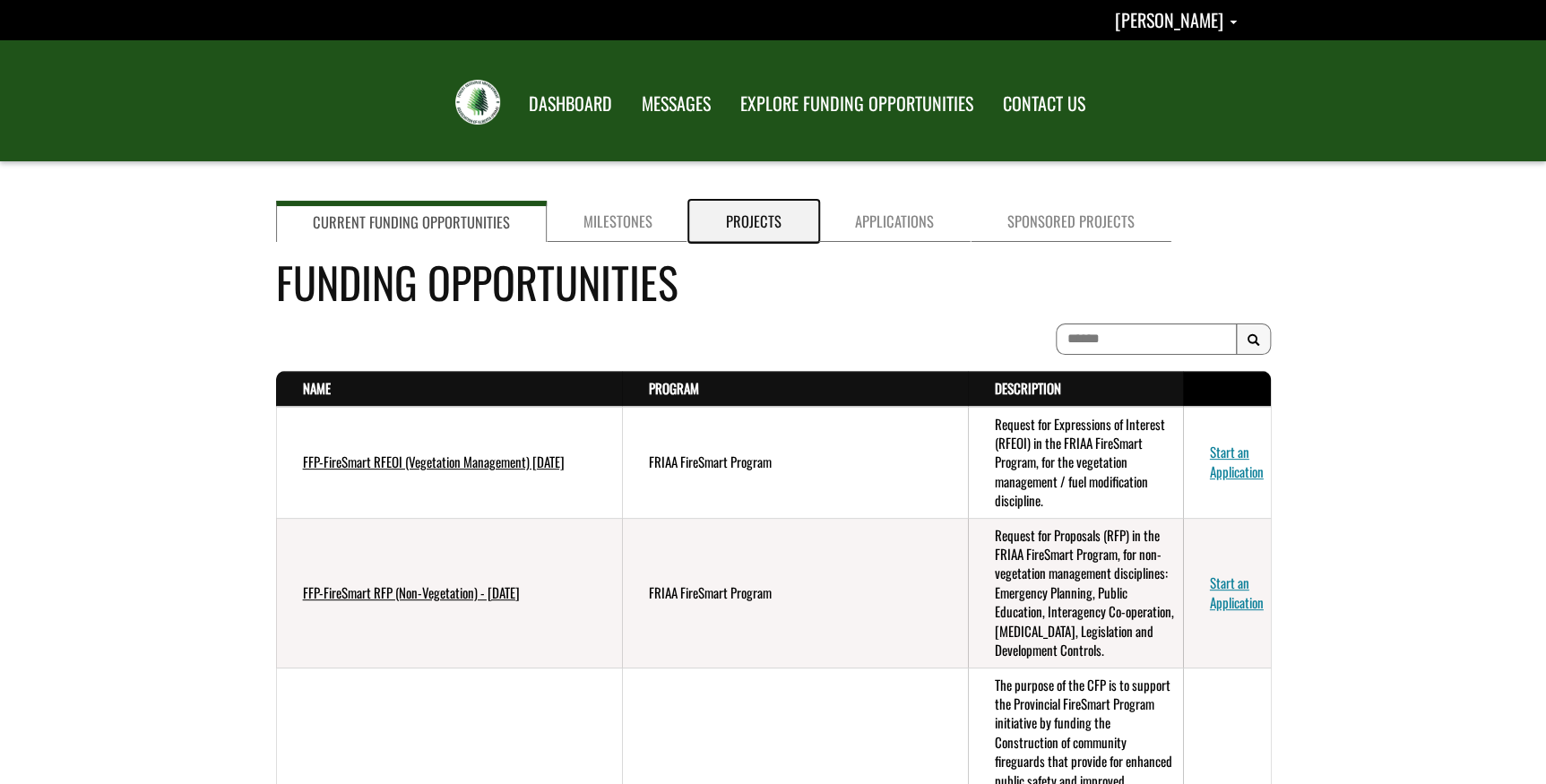
click at [746, 210] on link "Projects" at bounding box center [754, 220] width 129 height 41
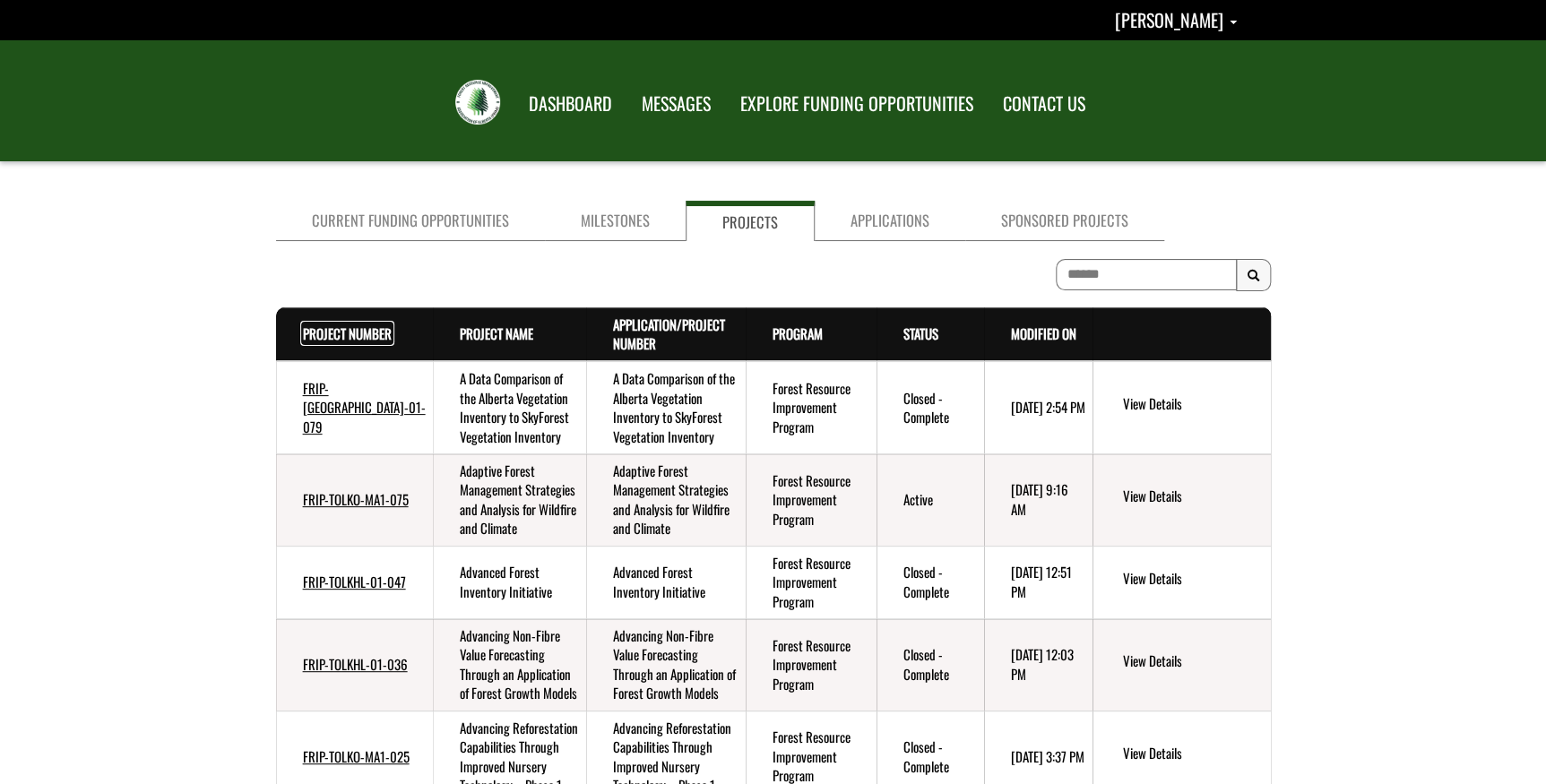
click at [316, 334] on link "Project Number . sort descending" at bounding box center [347, 334] width 89 height 20
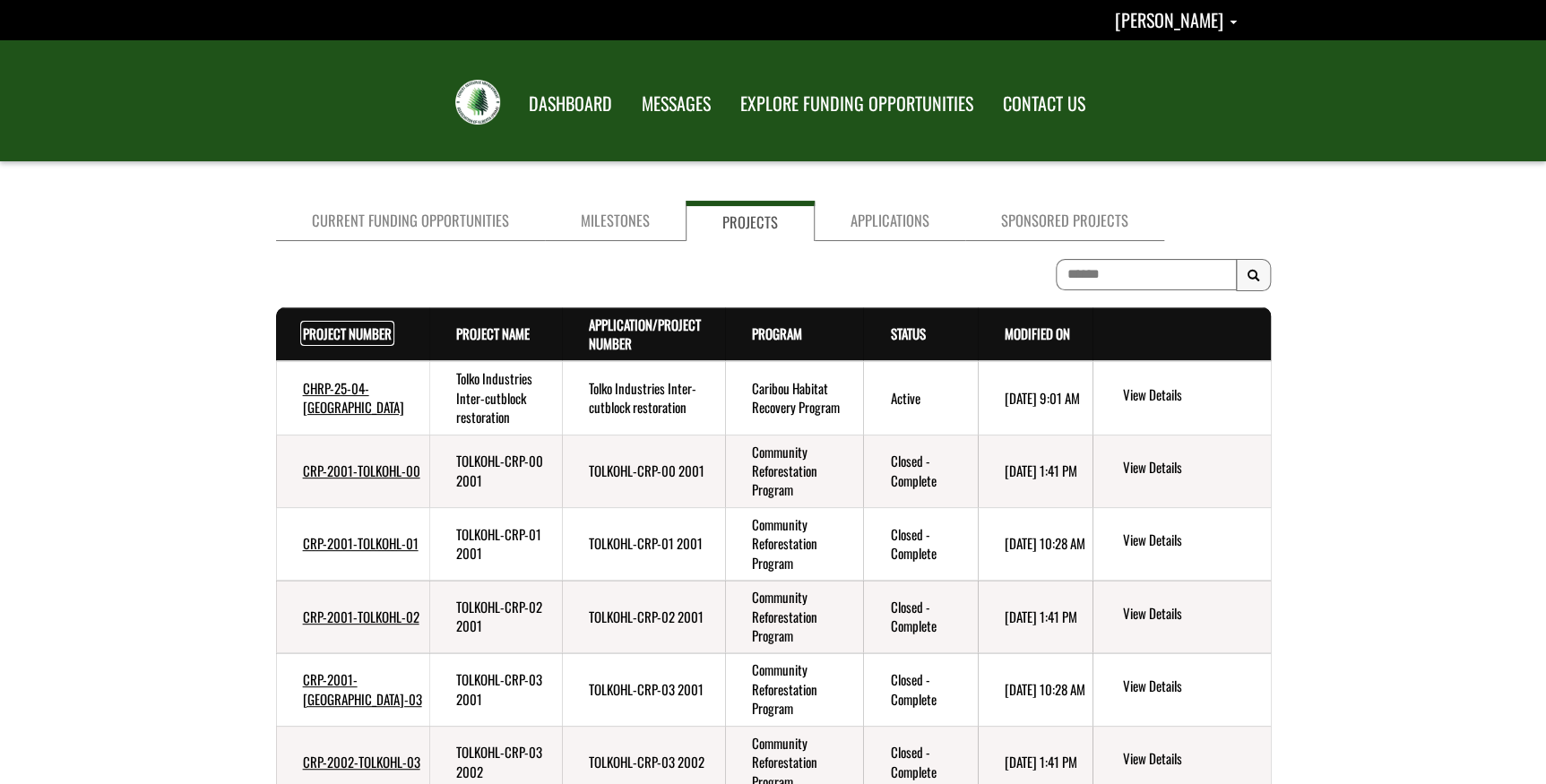
click at [316, 334] on link "Project Number . sort descending" at bounding box center [347, 334] width 89 height 20
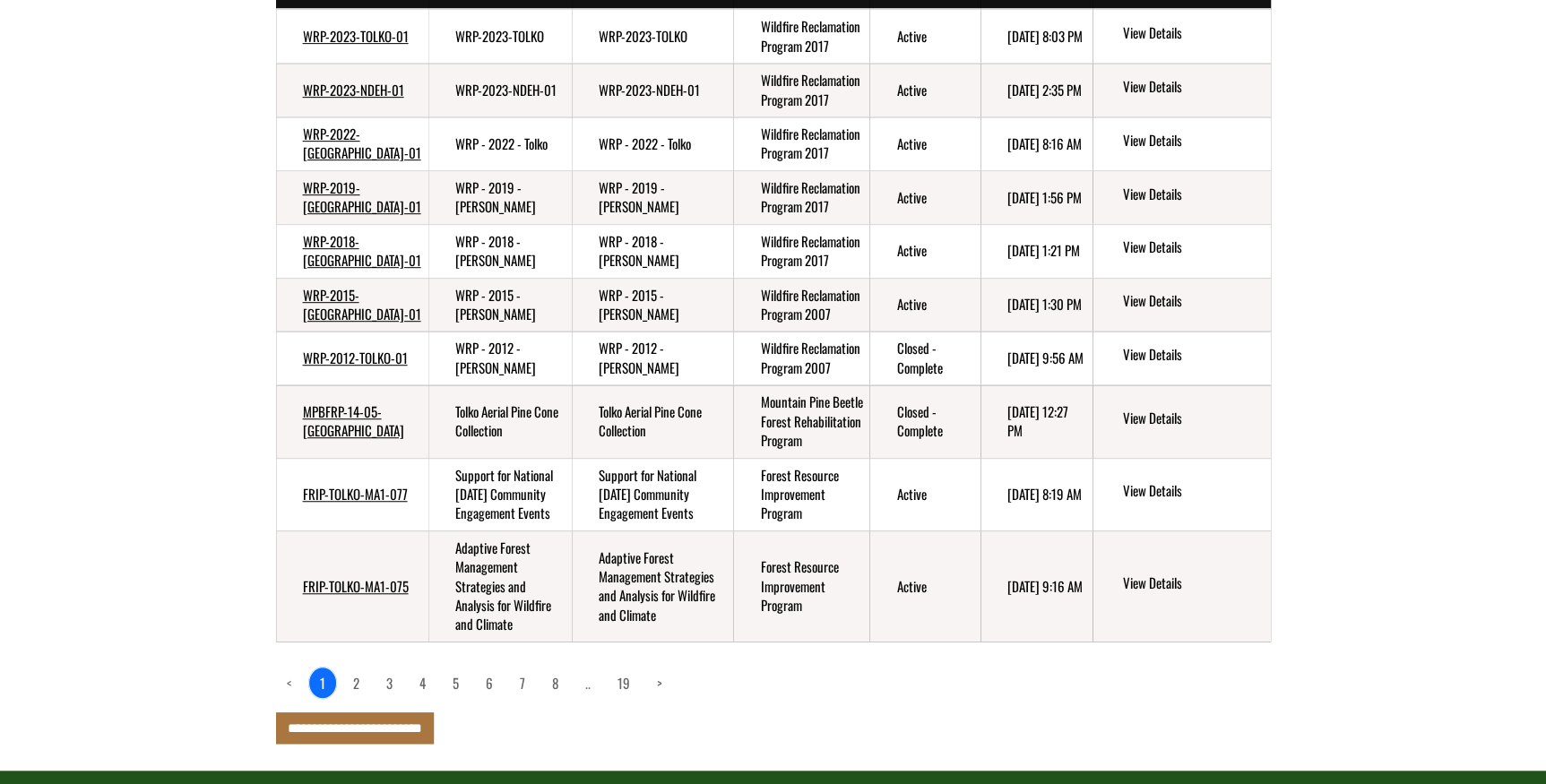
scroll to position [419, 0]
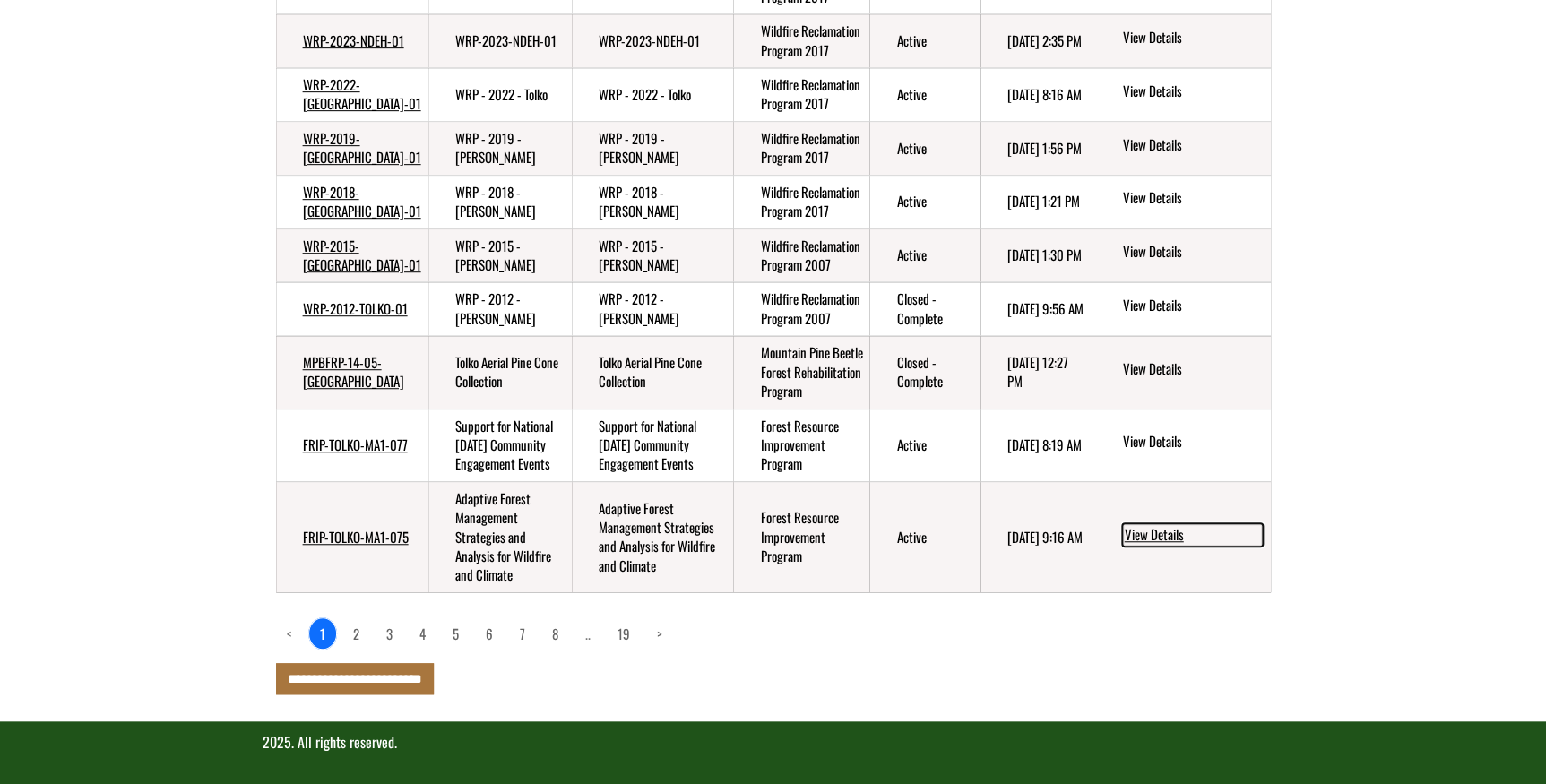
click at [1167, 529] on link "View Details" at bounding box center [1192, 534] width 141 height 23
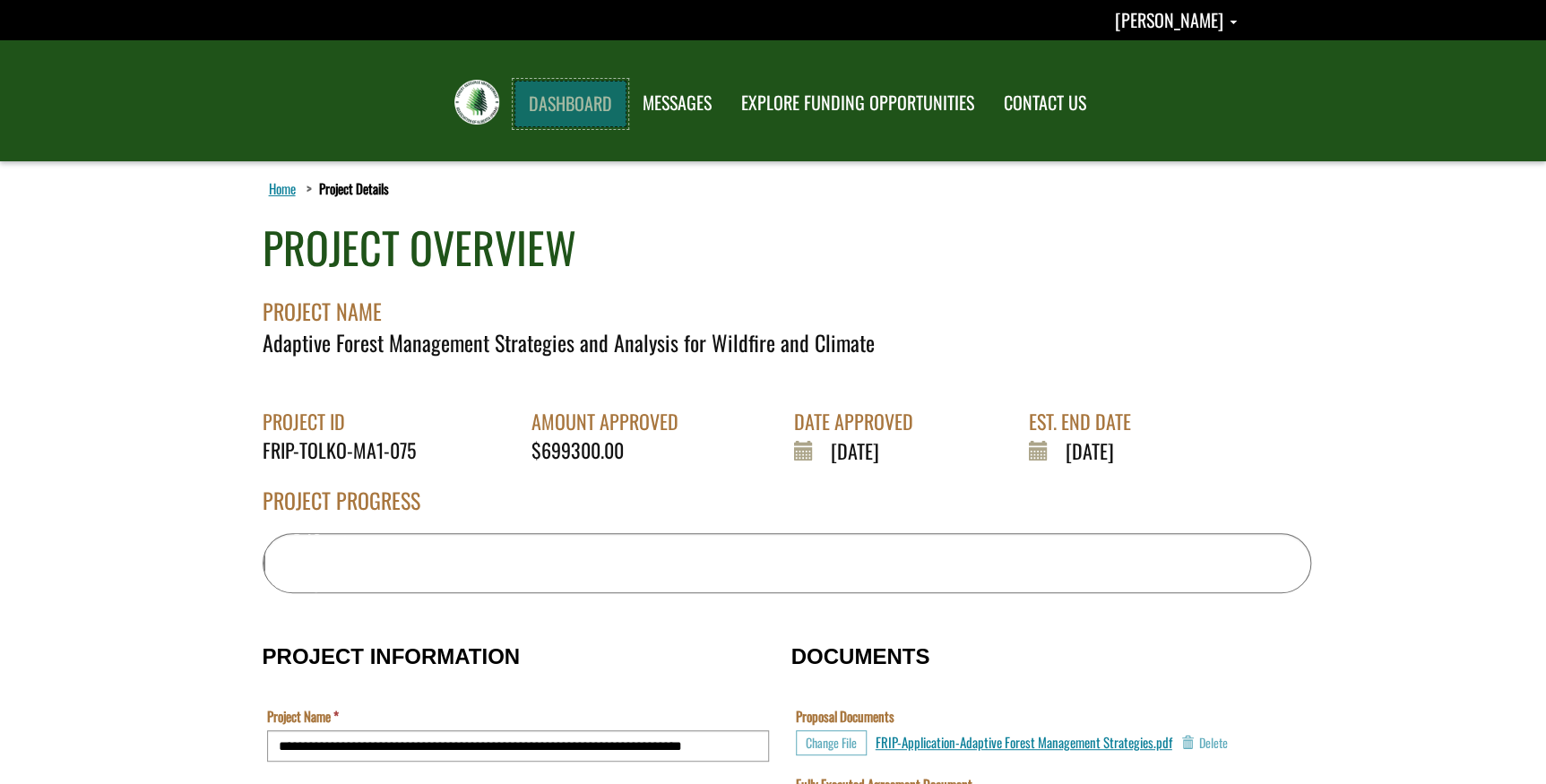
click at [536, 98] on link "DASHBOARD" at bounding box center [570, 104] width 112 height 47
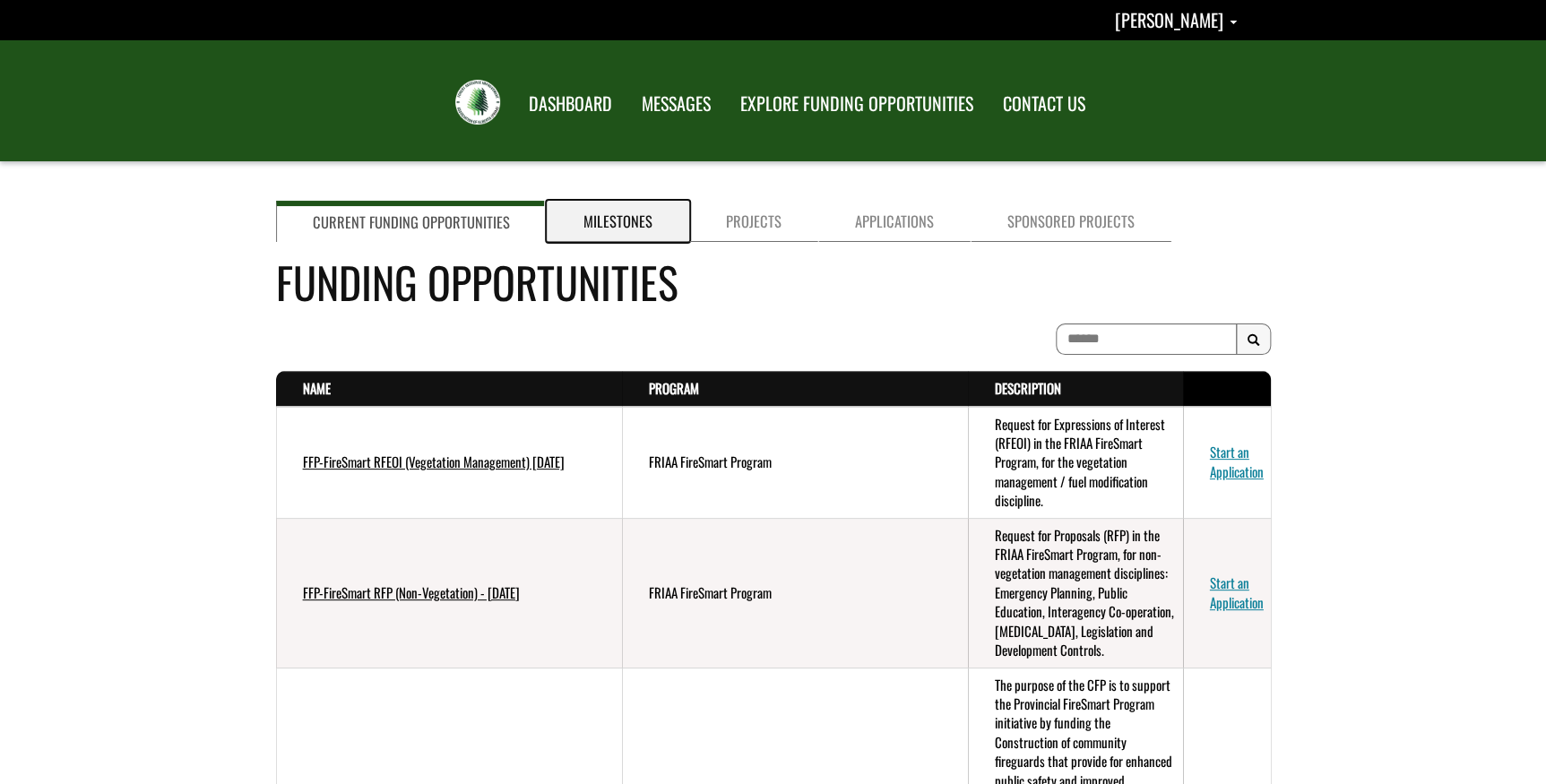
click at [594, 214] on link "Milestones" at bounding box center [618, 220] width 143 height 41
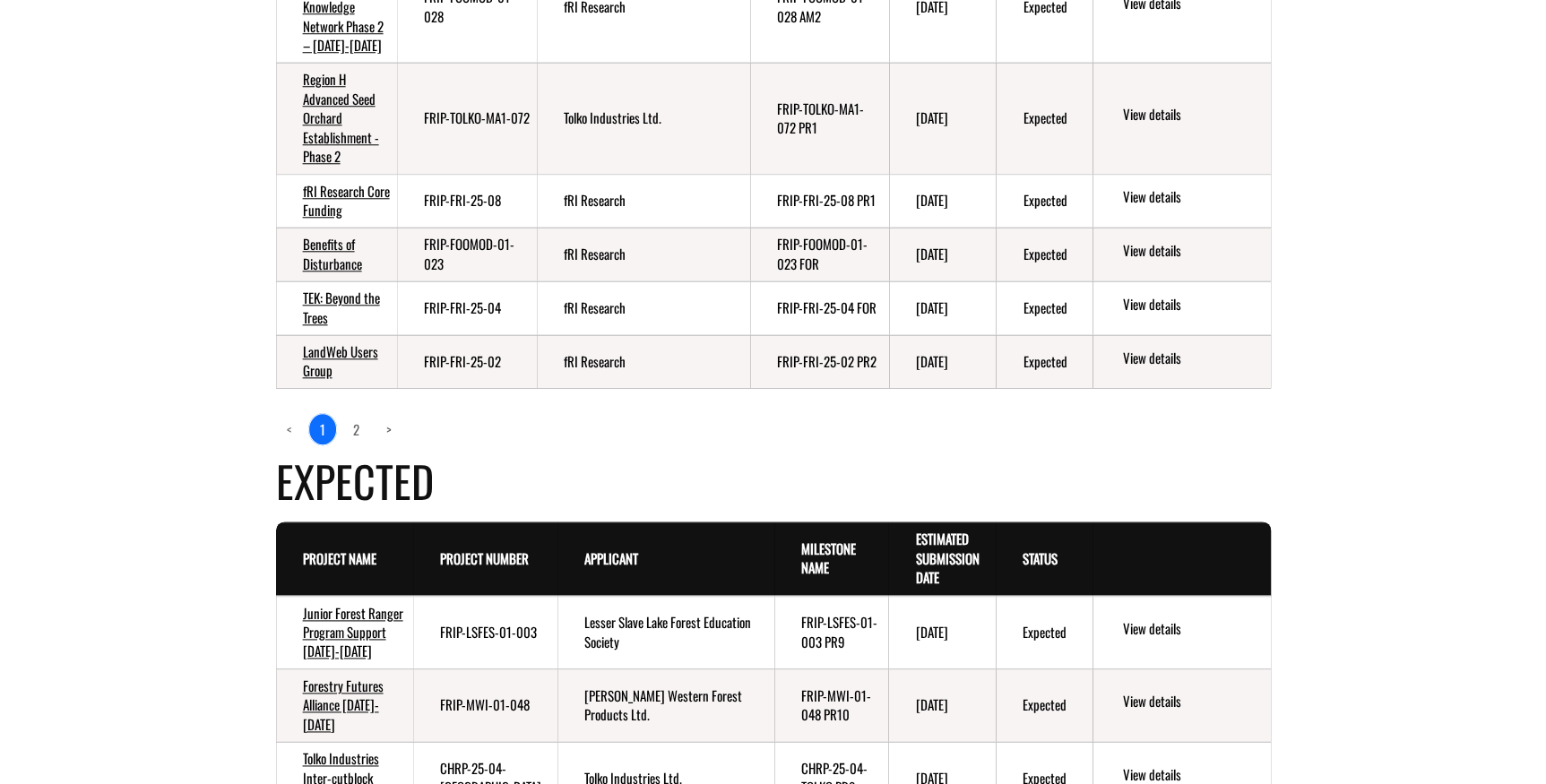
scroll to position [896, 0]
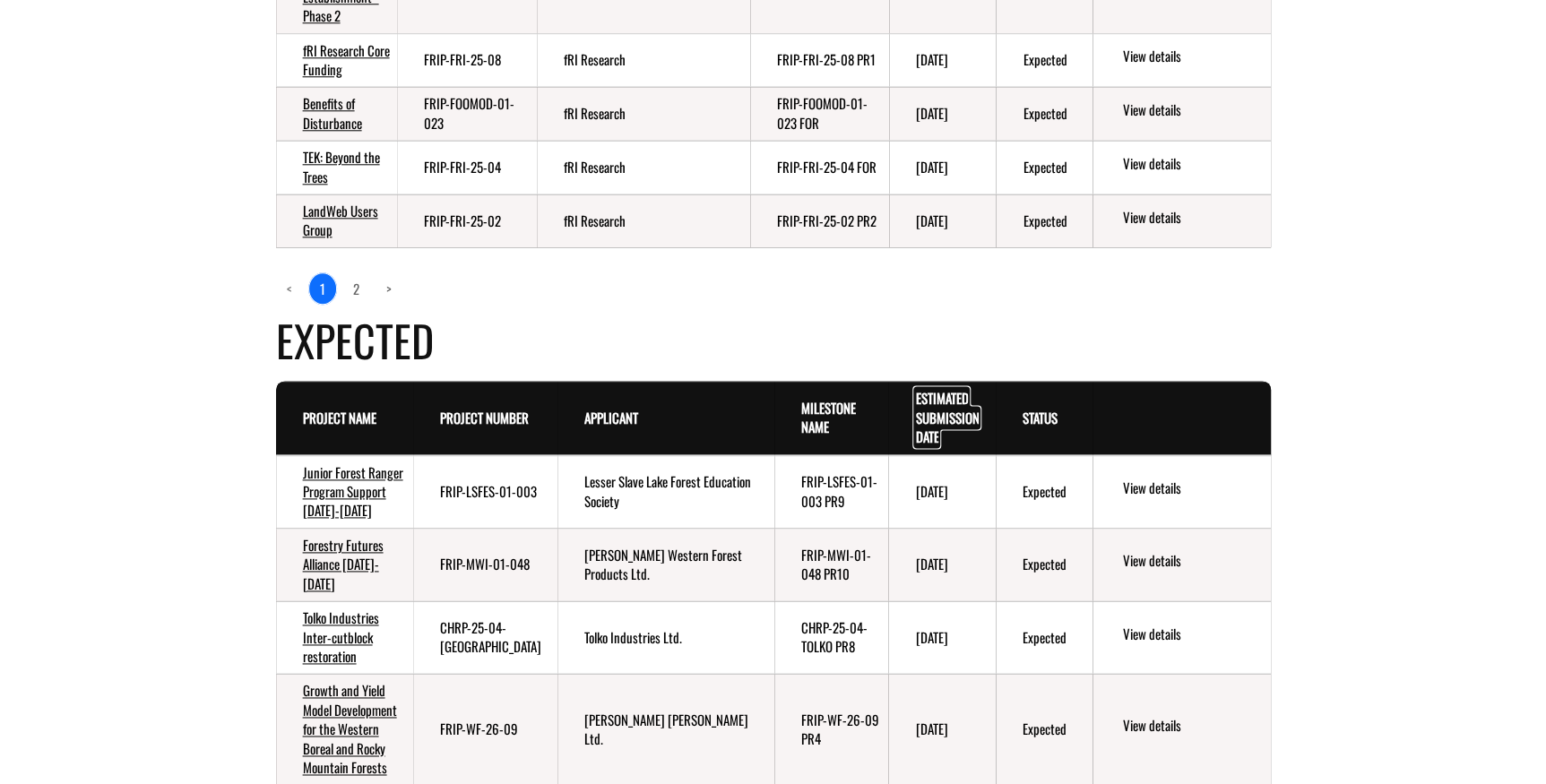
click at [938, 400] on link "Estimated Submission Date . sort descending" at bounding box center [947, 416] width 64 height 58
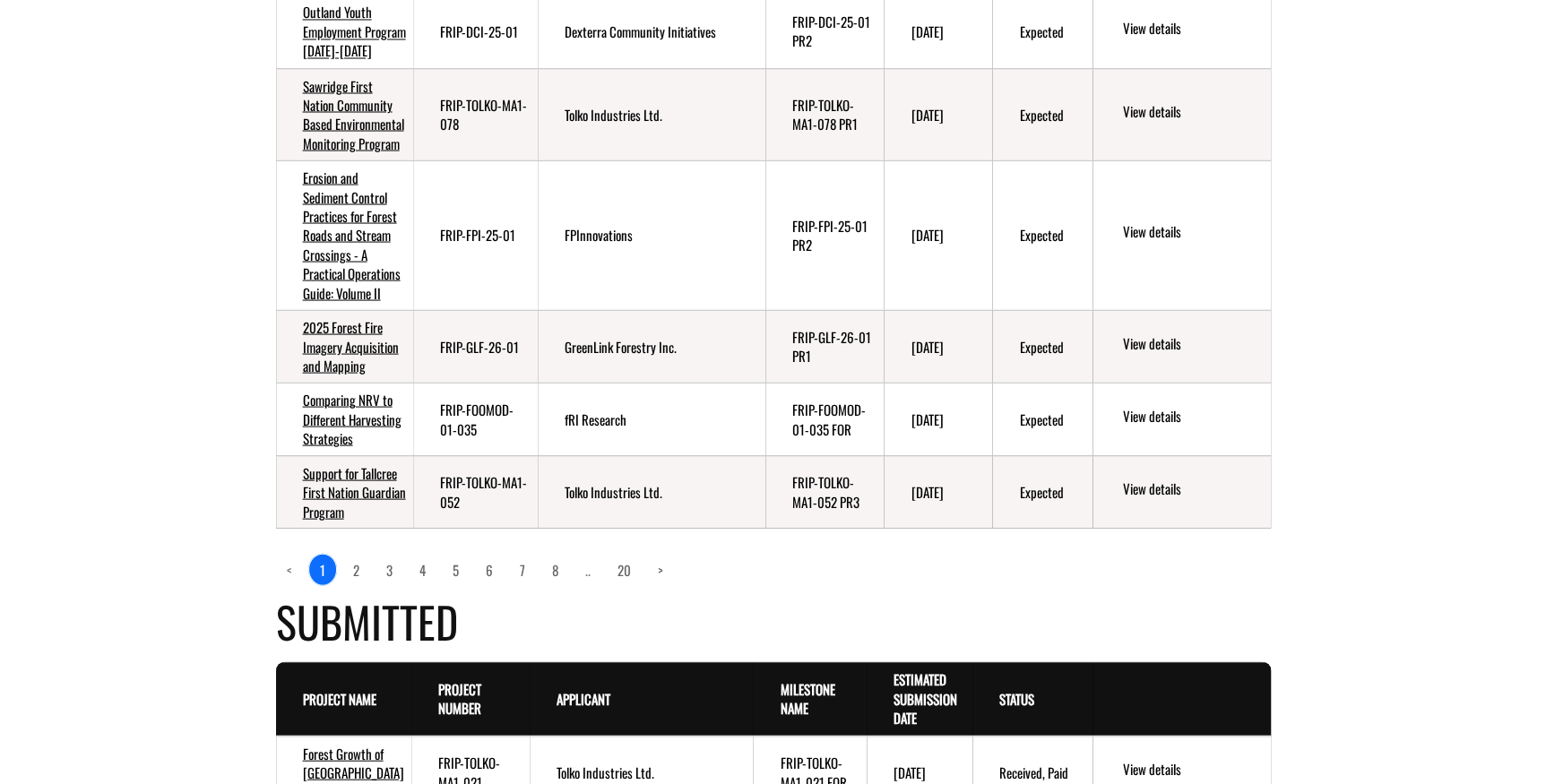
scroll to position [1629, 0]
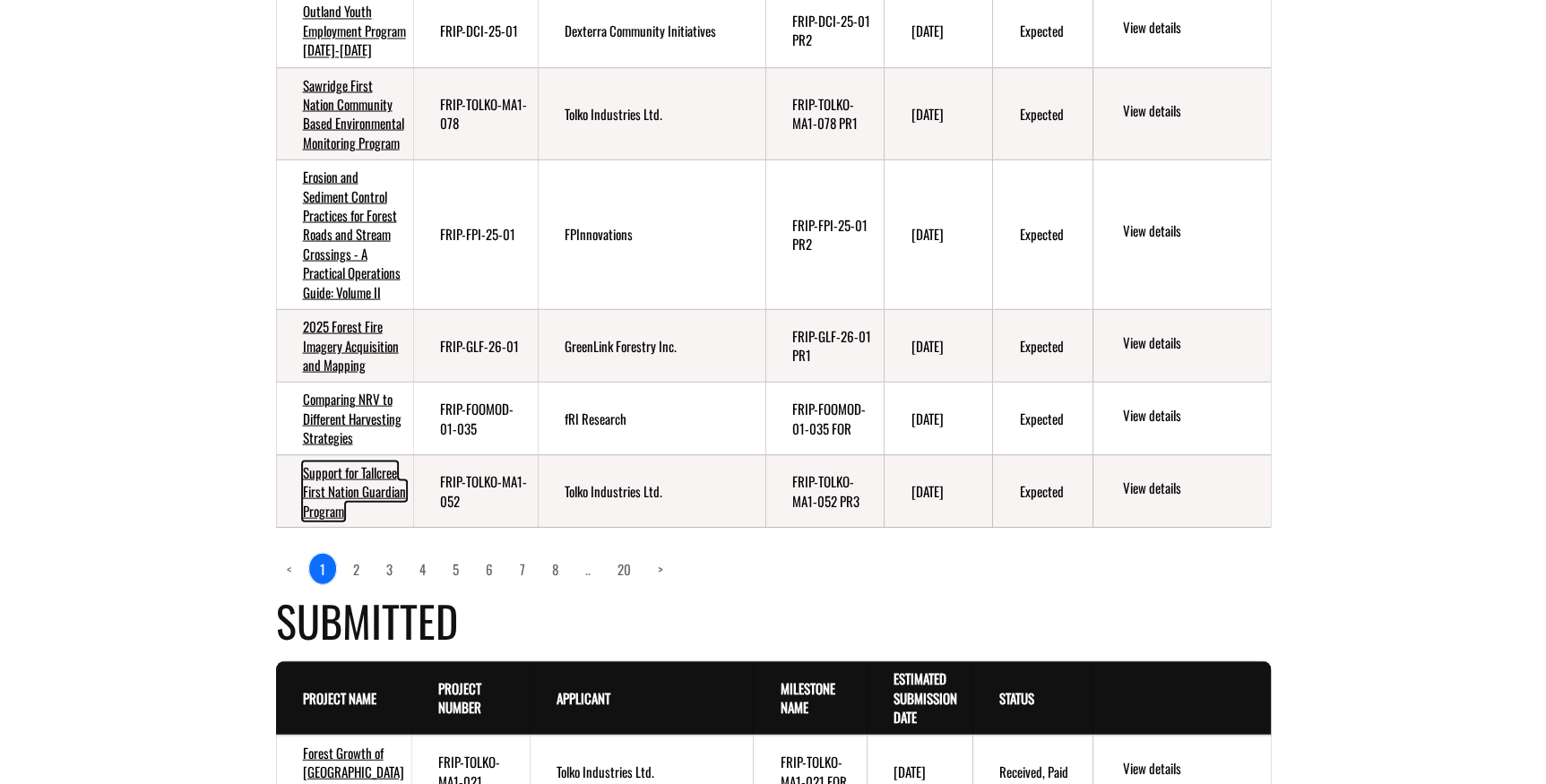
click at [318, 520] on link "Support for Tallcree First Nation Guardian Program" at bounding box center [354, 490] width 103 height 58
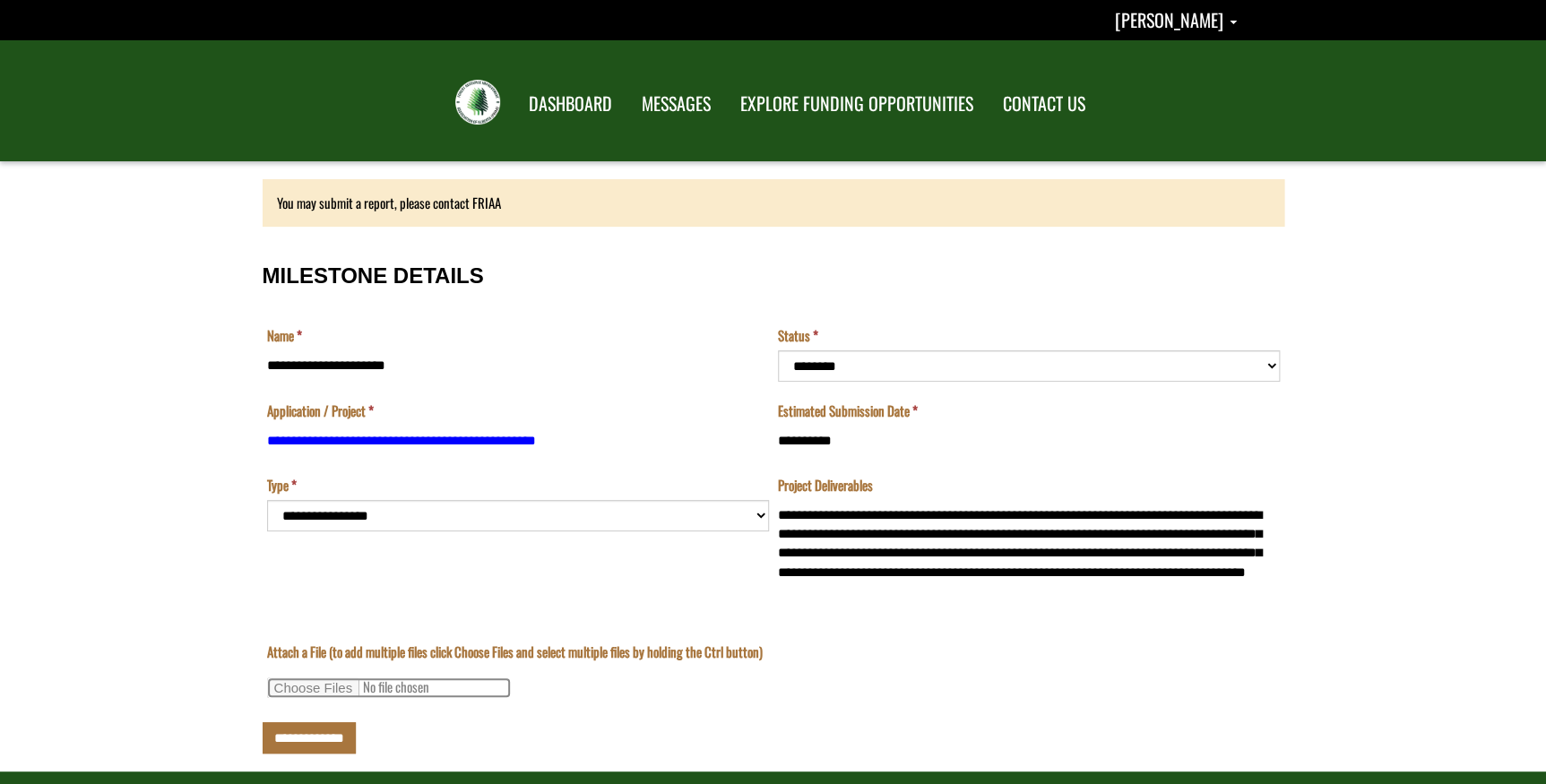
click at [309, 689] on input "Attach a File (to add multiple files click Choose Files and select multiple fil…" at bounding box center [389, 687] width 244 height 21
select select "*********"
type input "**********"
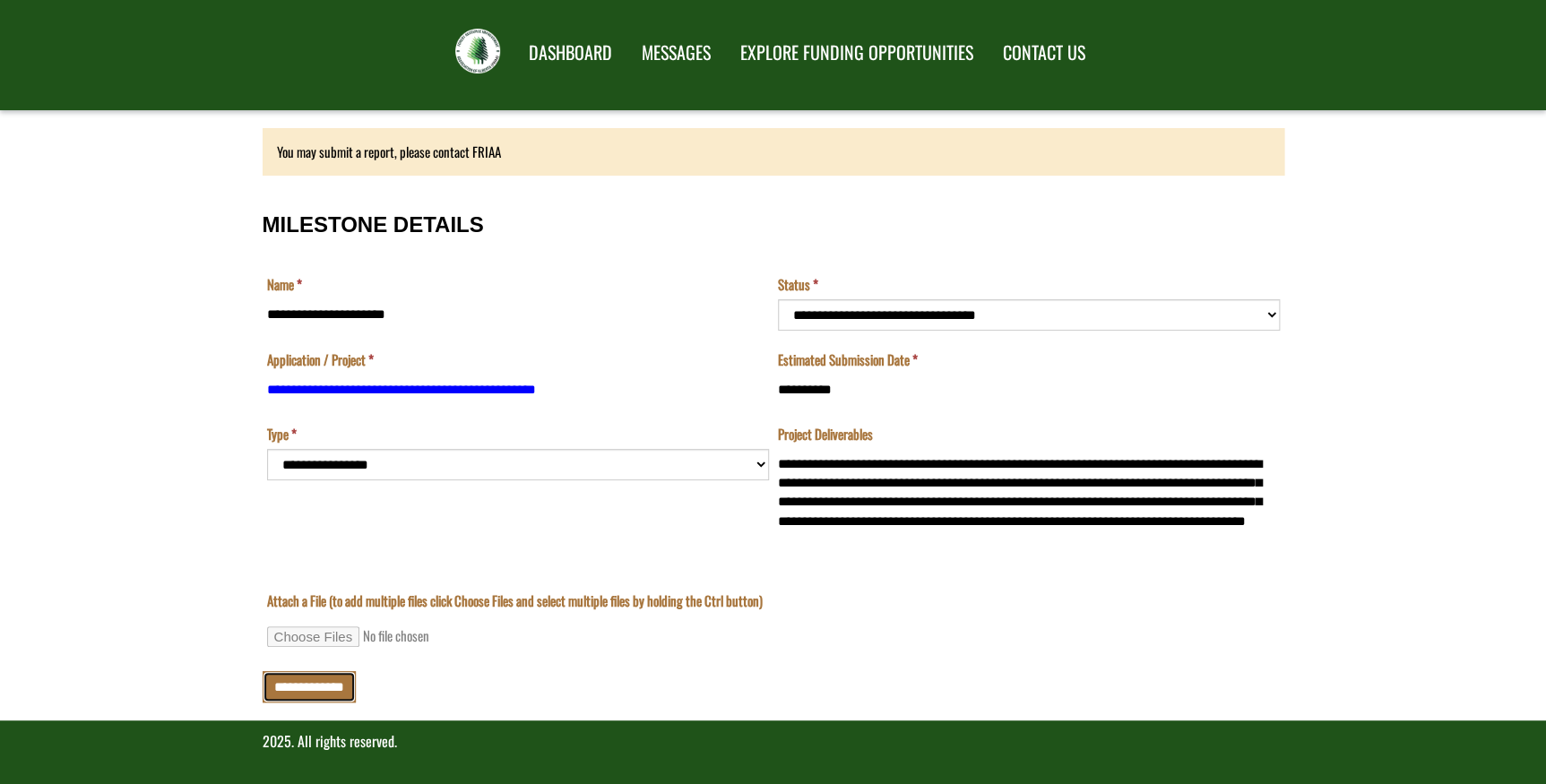
click at [321, 689] on input "**********" at bounding box center [309, 686] width 94 height 31
type input "**********"
